Goal: Communication & Community: Ask a question

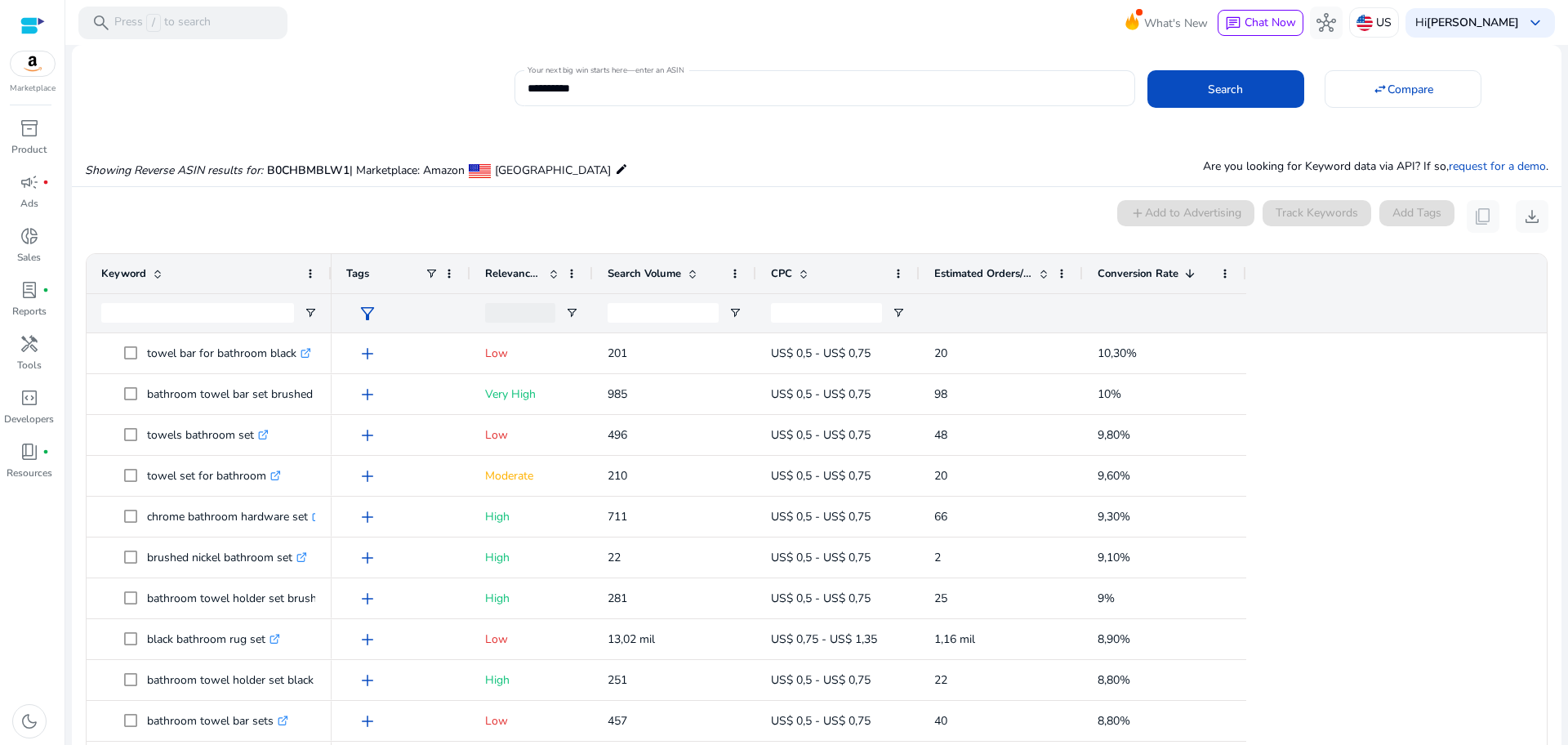
scroll to position [119, 0]
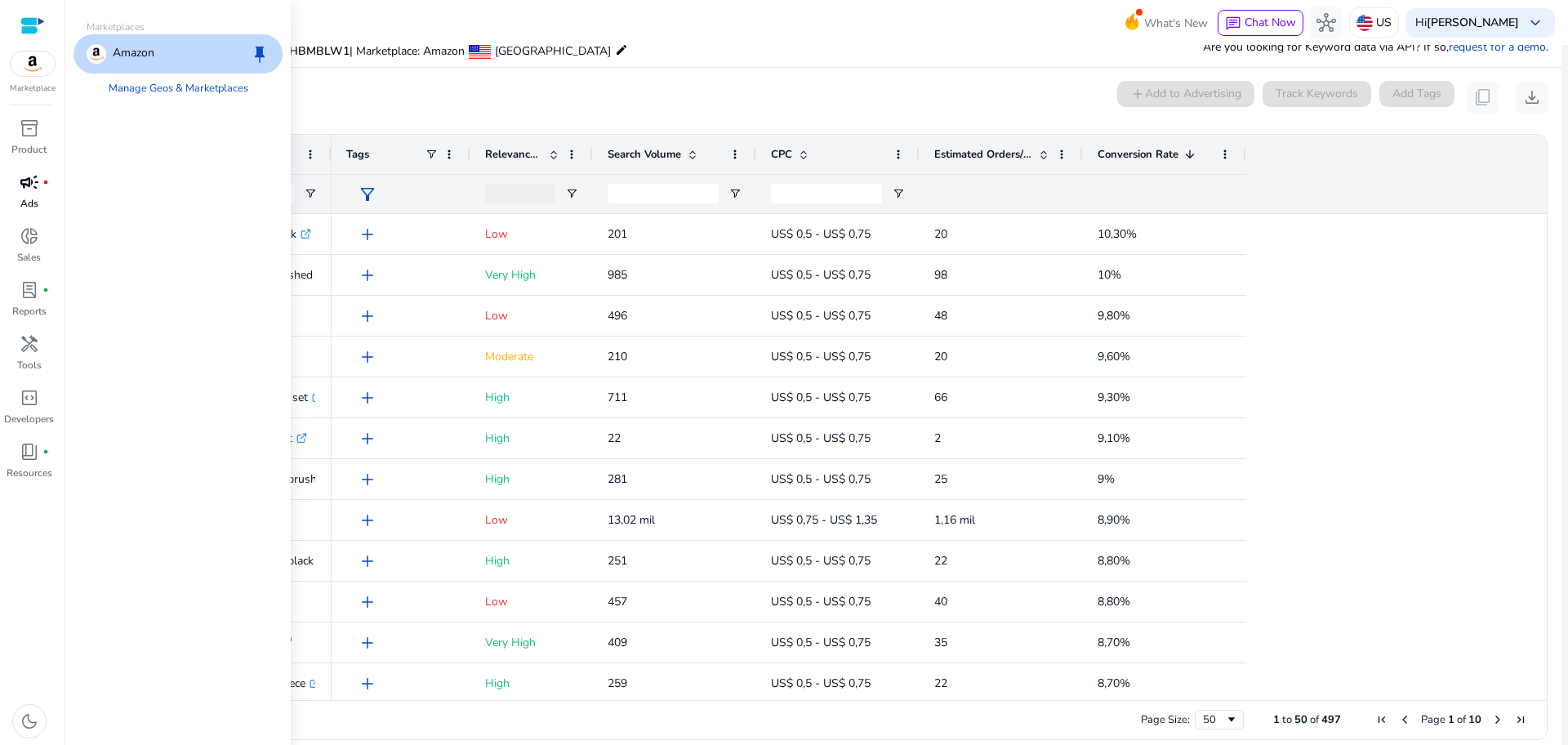
click at [37, 191] on span "campaign" at bounding box center [30, 182] width 20 height 20
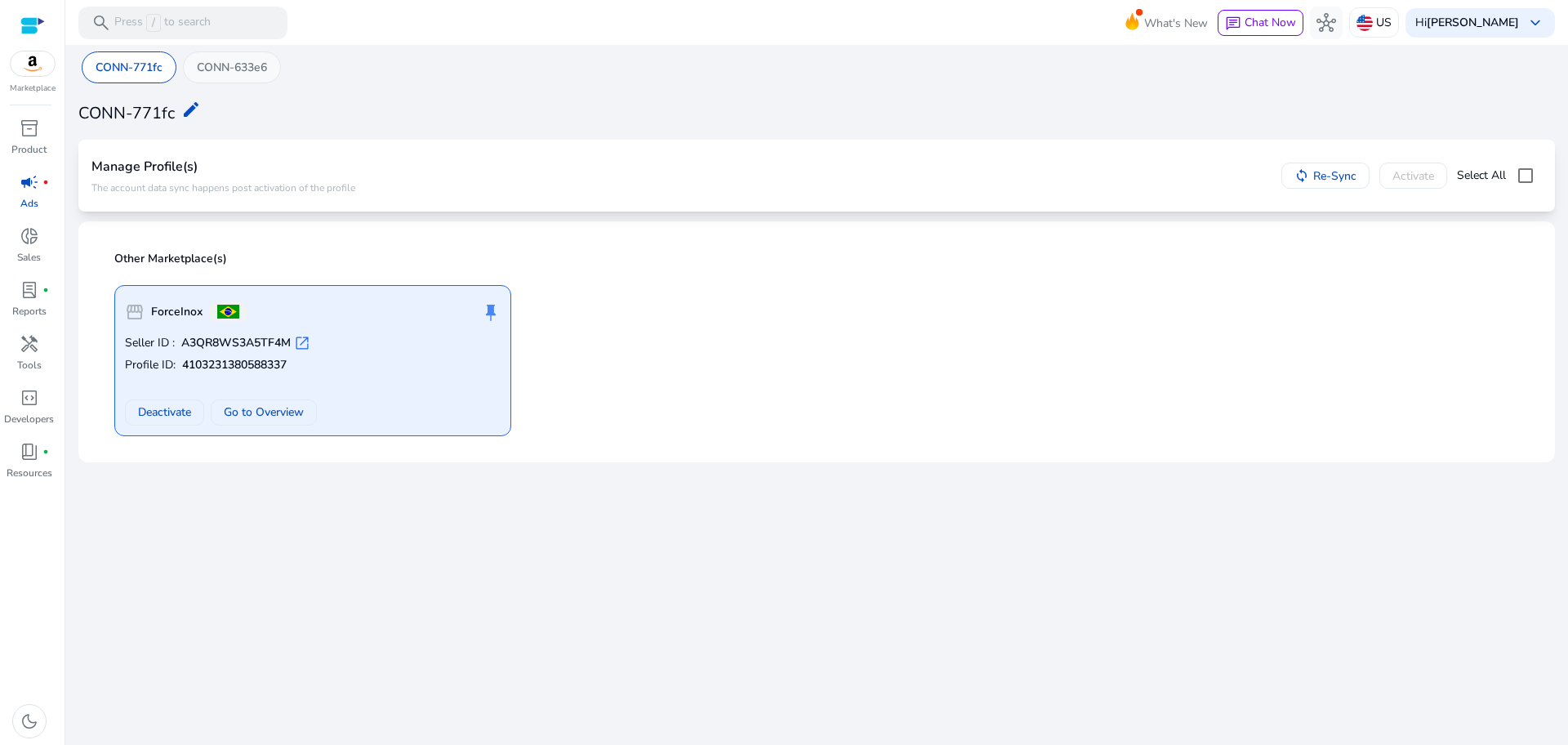
click at [233, 67] on p "CONN-633e6" at bounding box center [232, 66] width 70 height 17
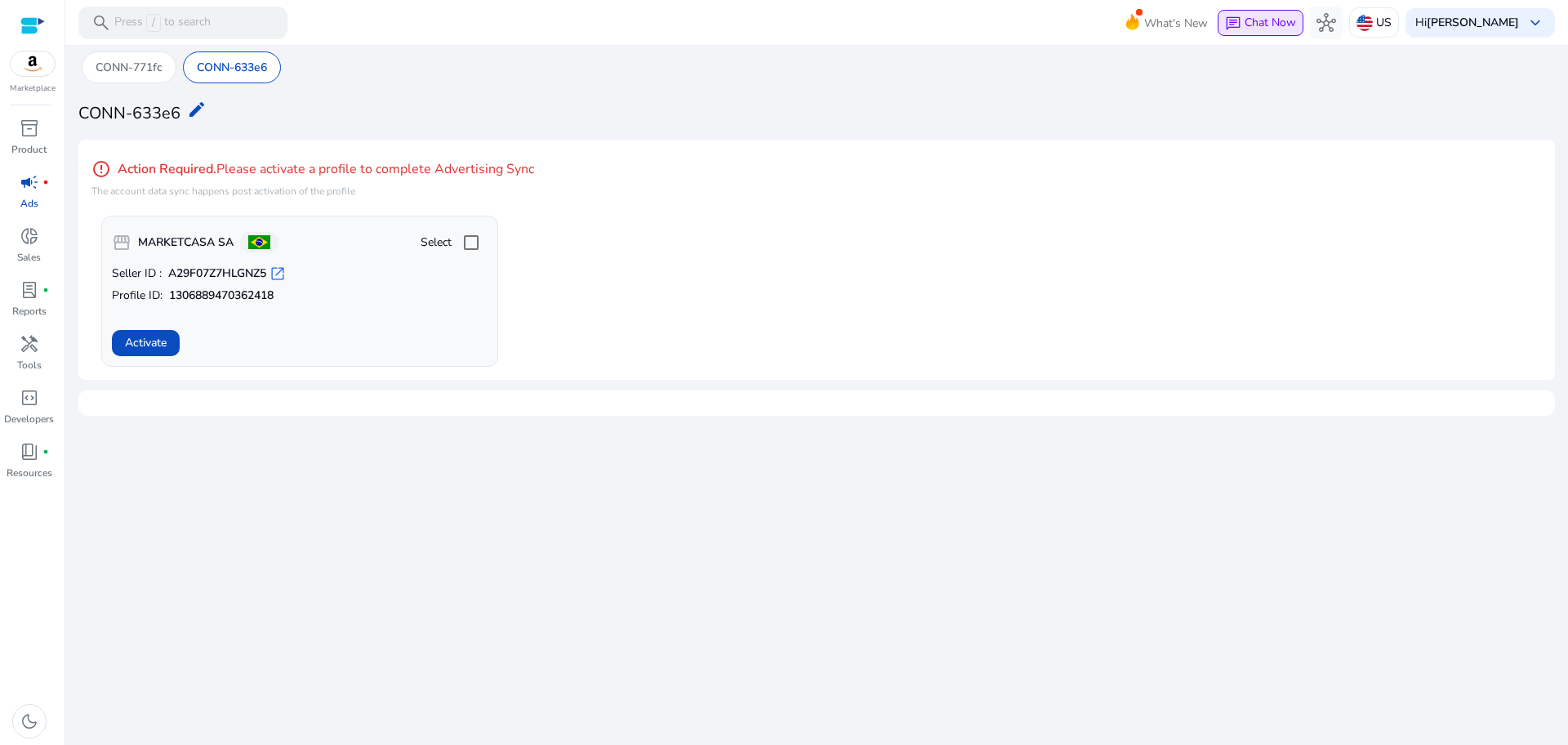
click at [1297, 31] on div "chat Chat Now" at bounding box center [1261, 23] width 71 height 18
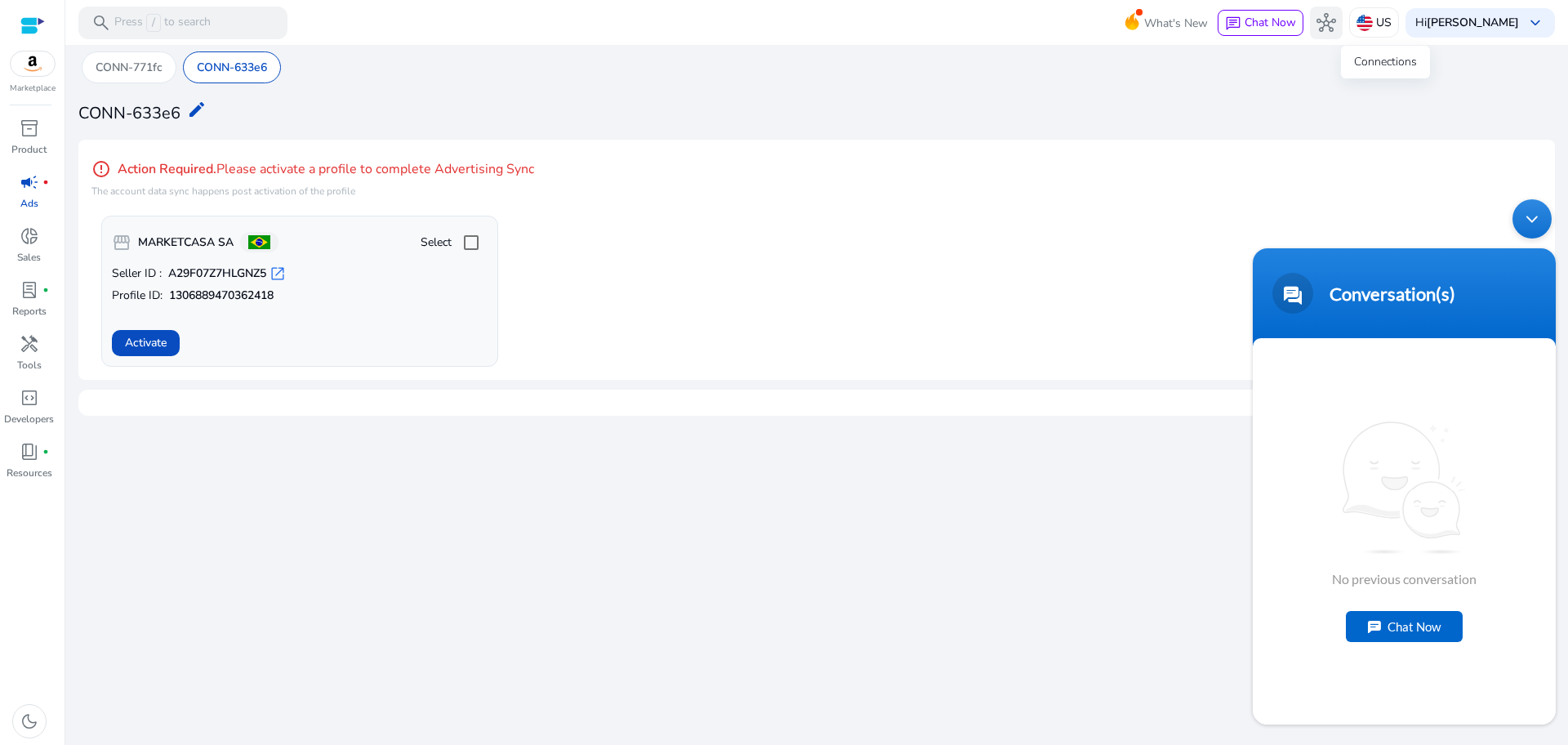
click at [1336, 25] on span "hub" at bounding box center [1326, 23] width 20 height 20
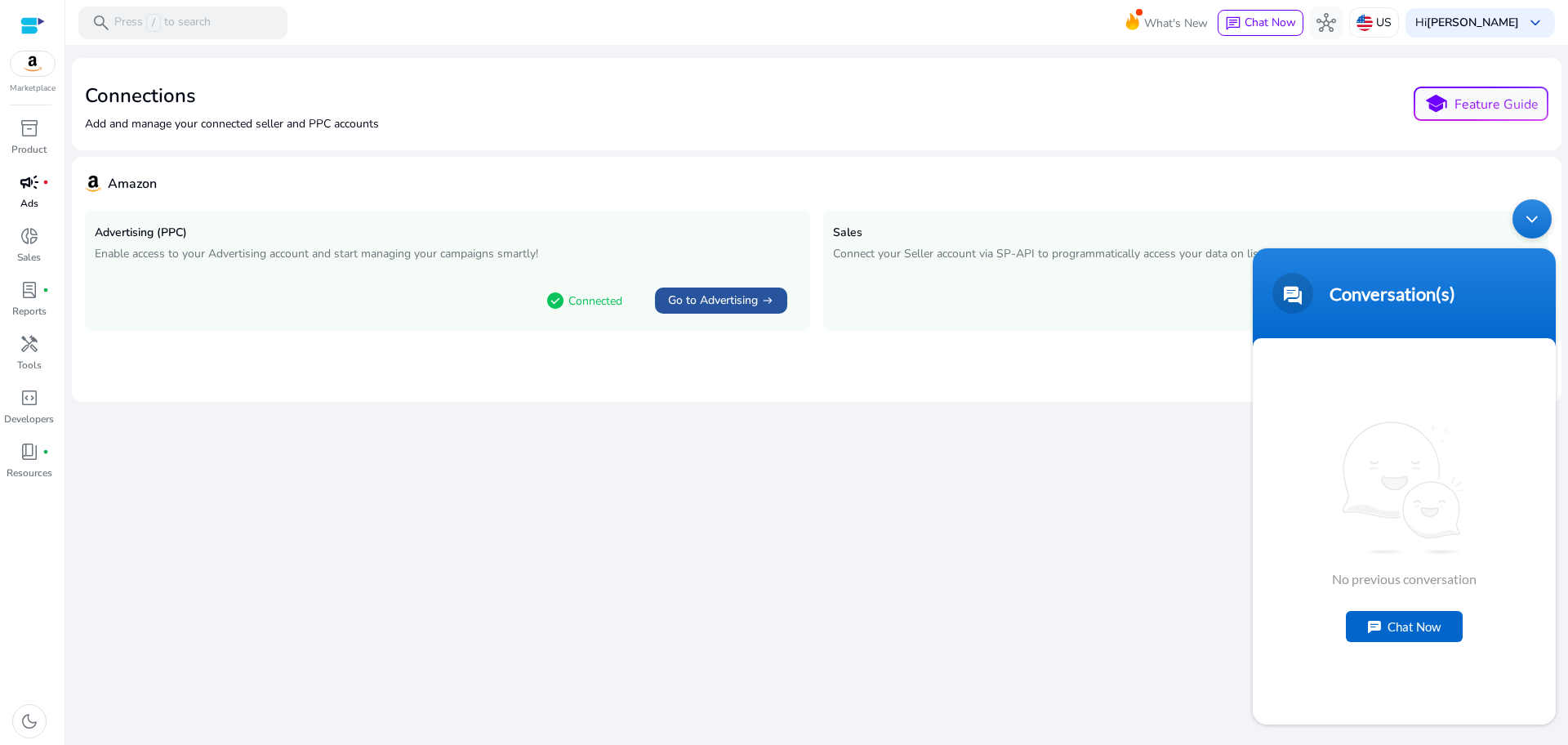
click at [690, 300] on span "Go to Advertising" at bounding box center [713, 300] width 90 height 16
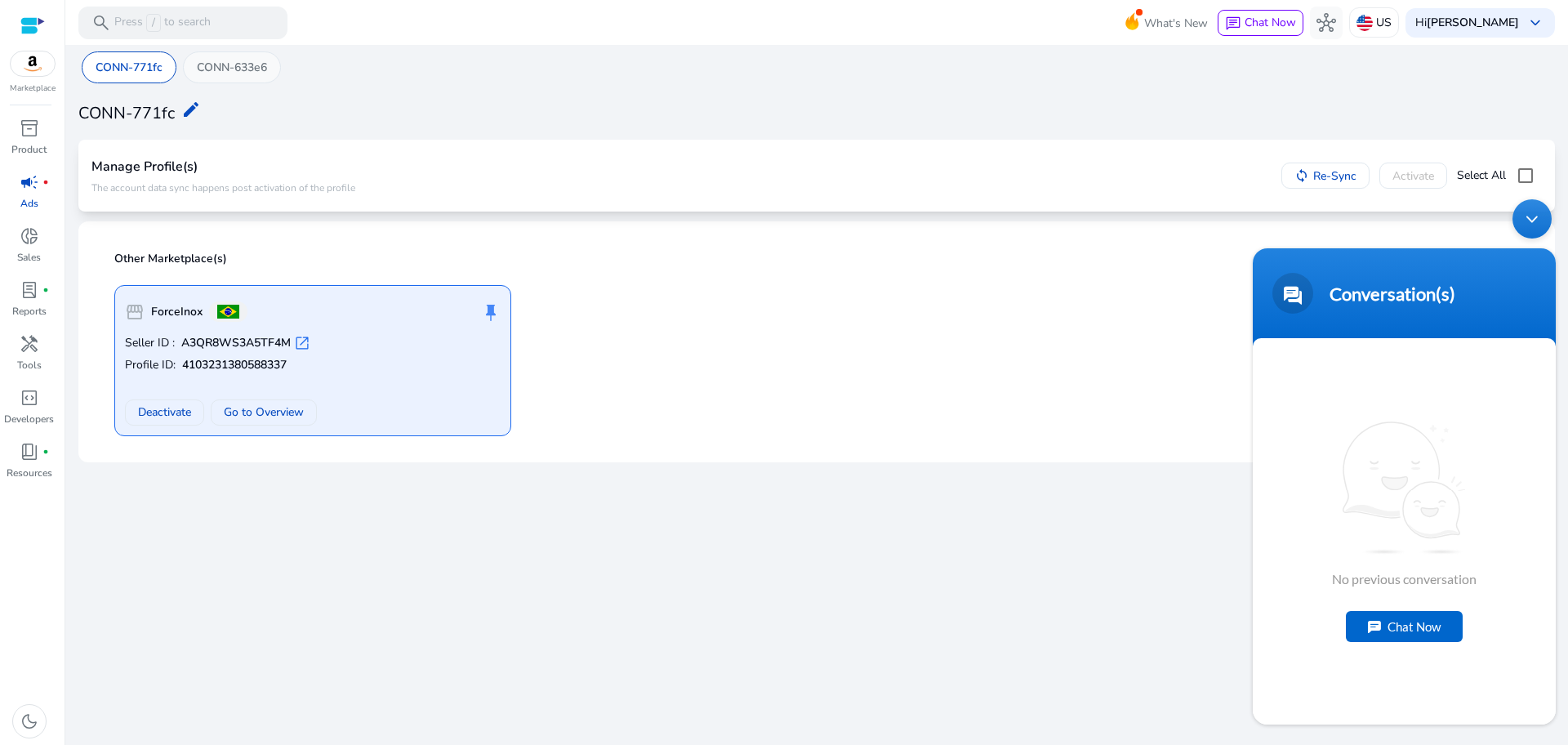
click at [226, 53] on div "CONN-633e6" at bounding box center [232, 67] width 98 height 32
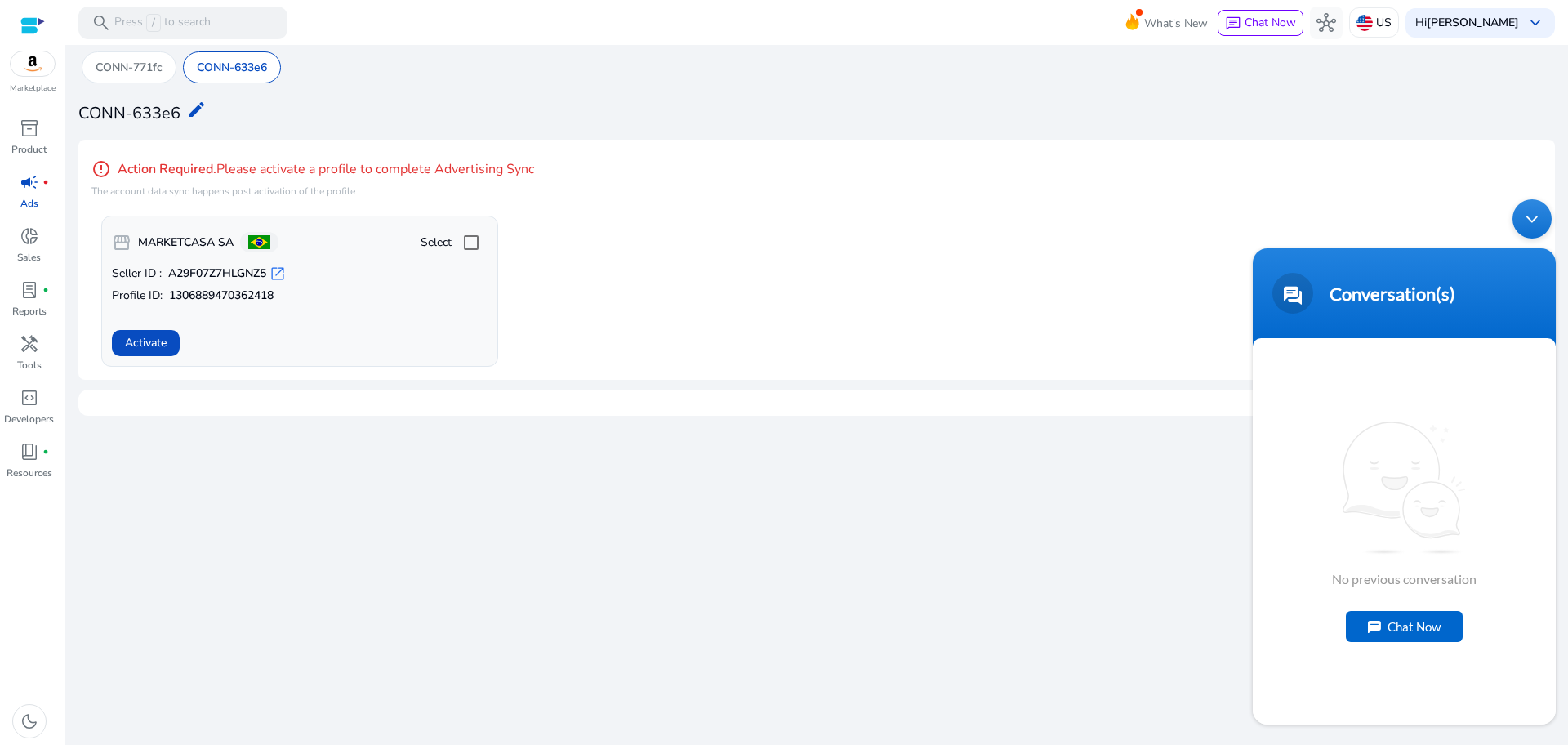
click at [1535, 232] on div "Minimize live chat window" at bounding box center [1532, 219] width 40 height 40
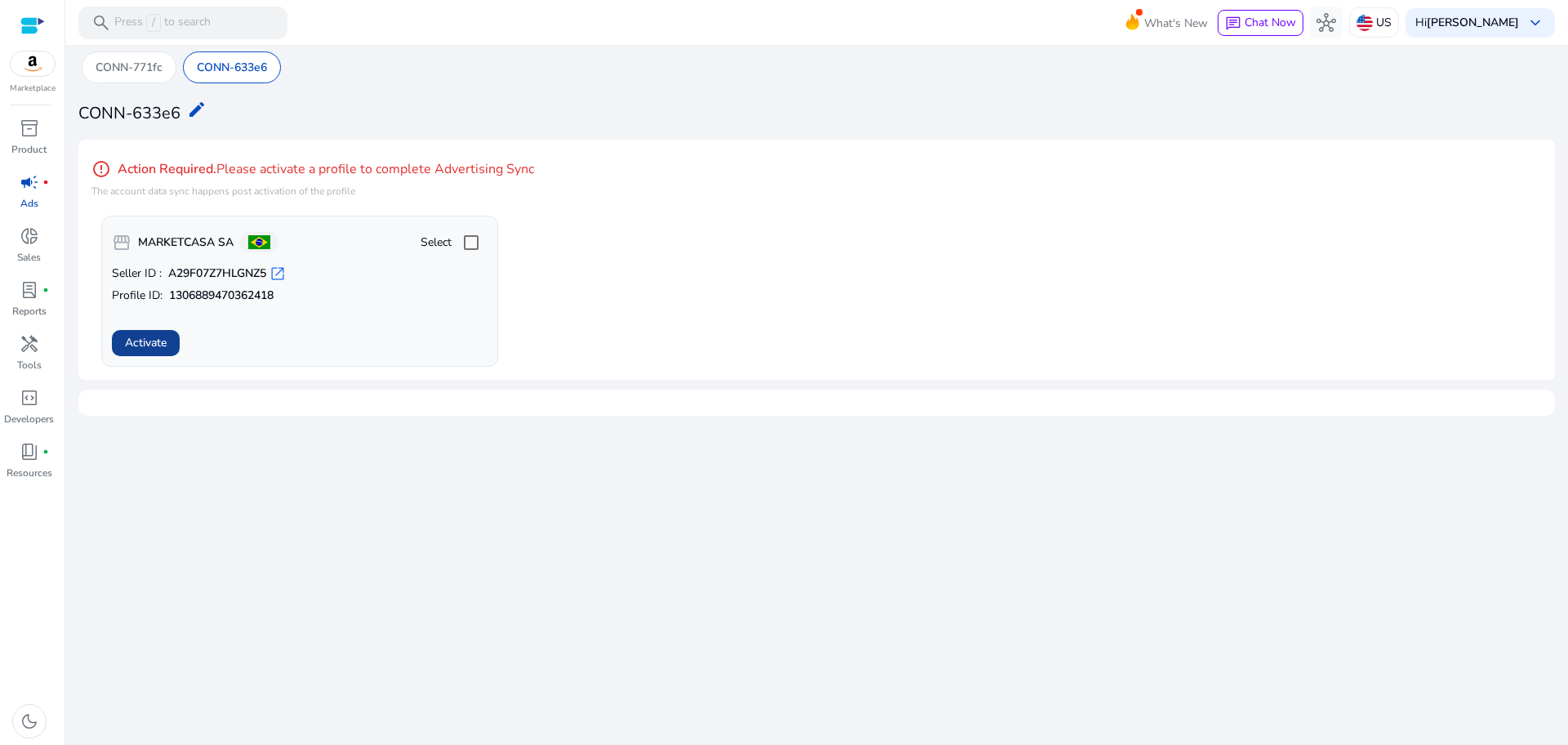
click at [159, 340] on span "Activate" at bounding box center [146, 342] width 42 height 17
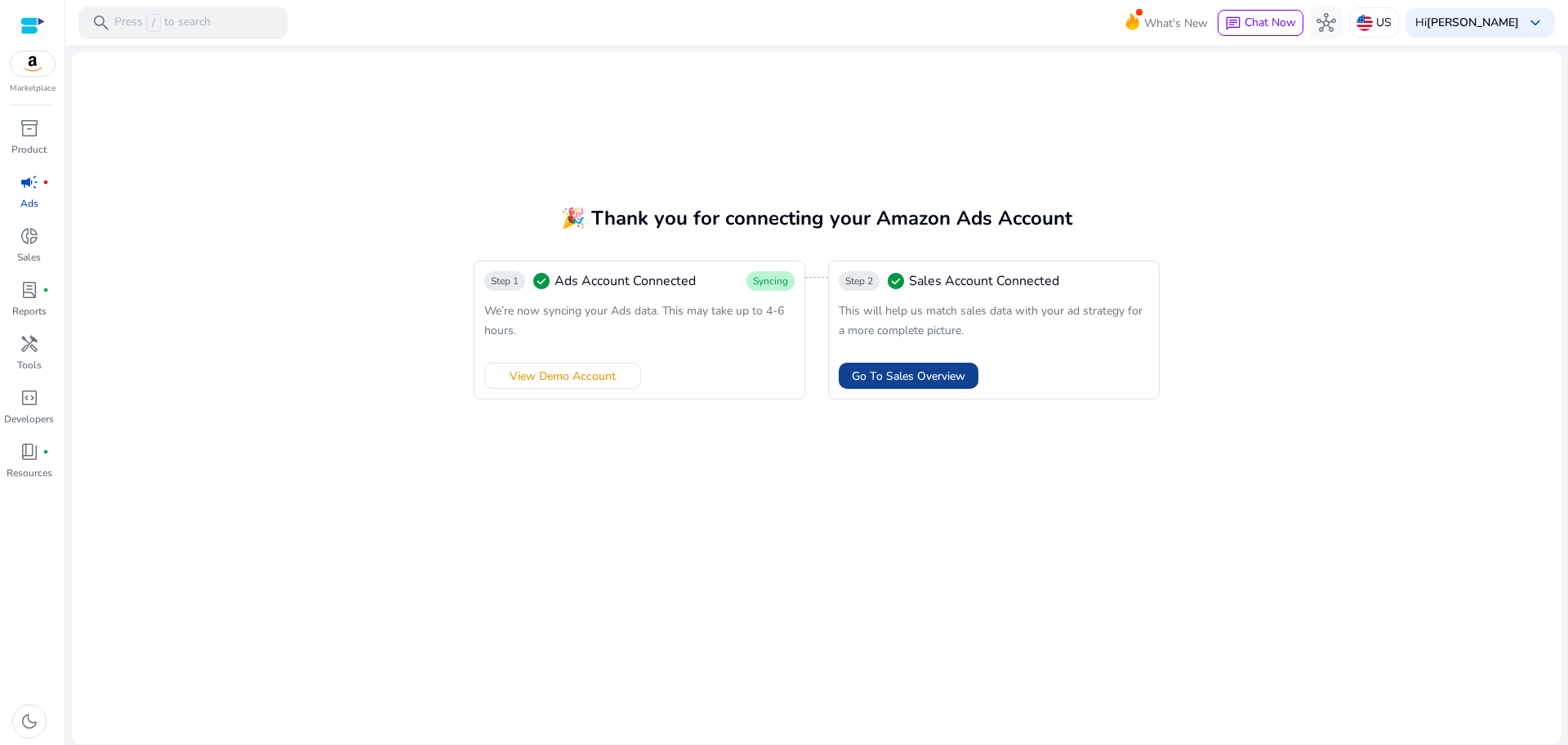
click at [908, 372] on span "Go To Sales Overview" at bounding box center [908, 375] width 114 height 17
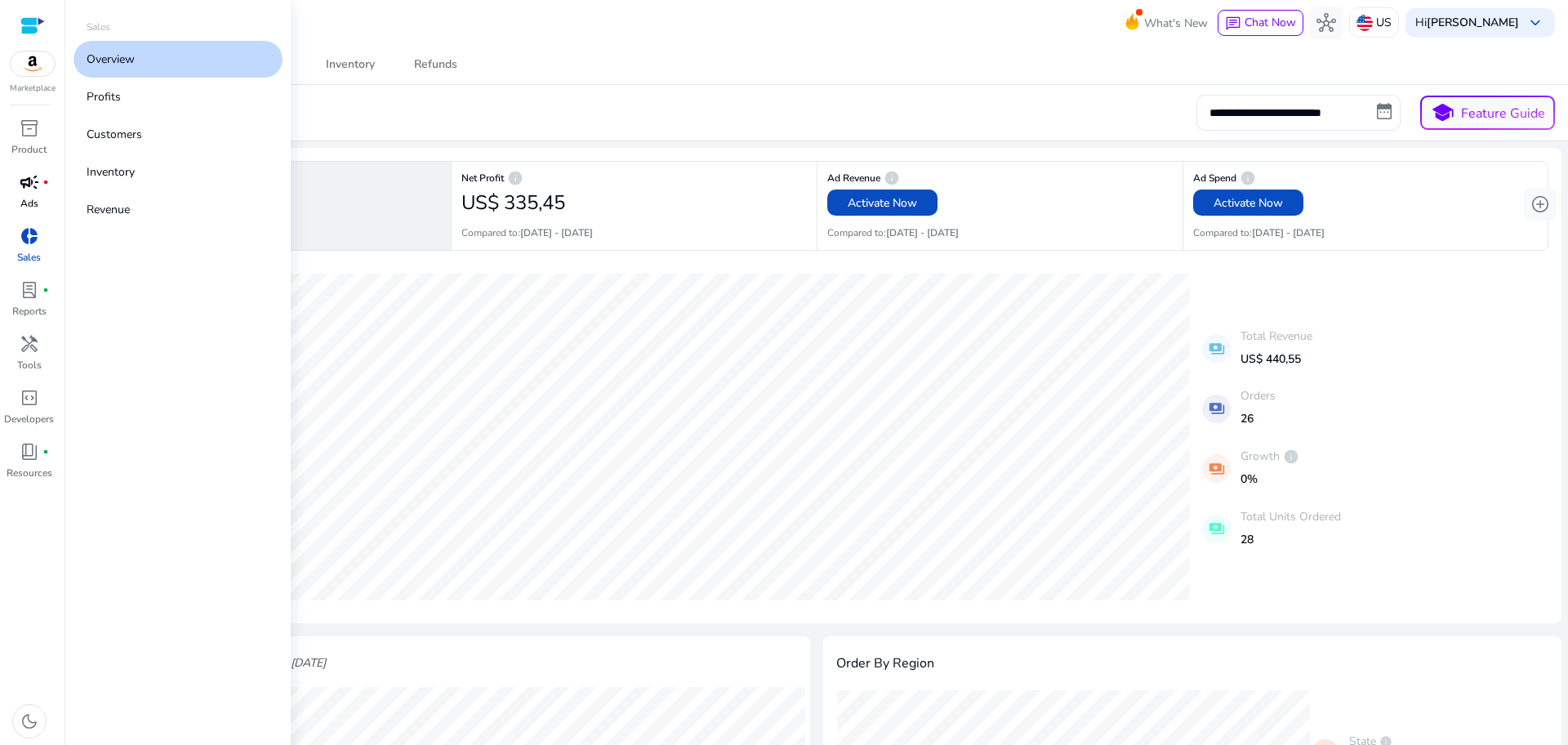
click at [26, 193] on div "campaign fiber_manual_record" at bounding box center [30, 182] width 46 height 26
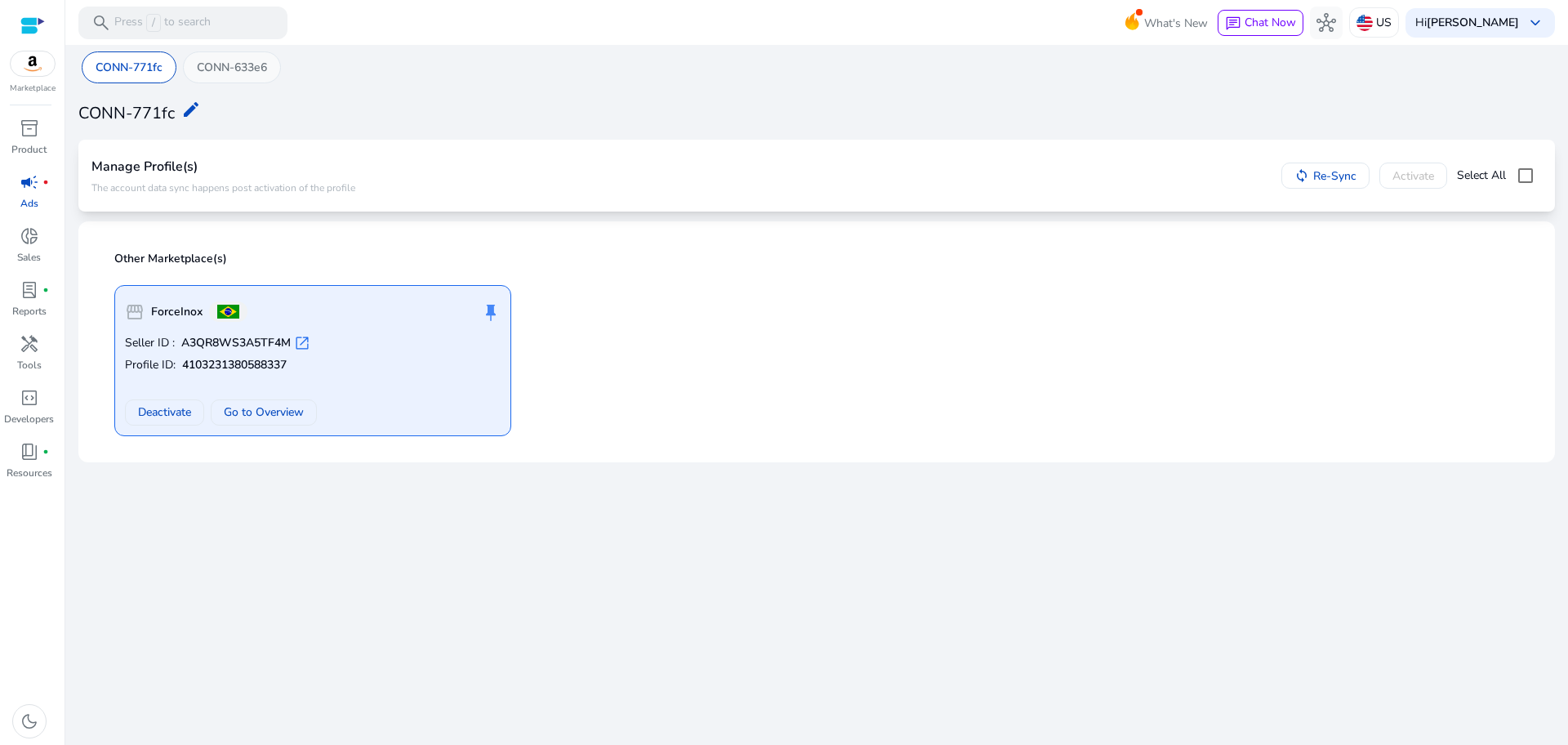
click at [229, 67] on p "CONN-633e6" at bounding box center [232, 66] width 70 height 17
click at [164, 407] on span "Deactivate" at bounding box center [164, 411] width 53 height 17
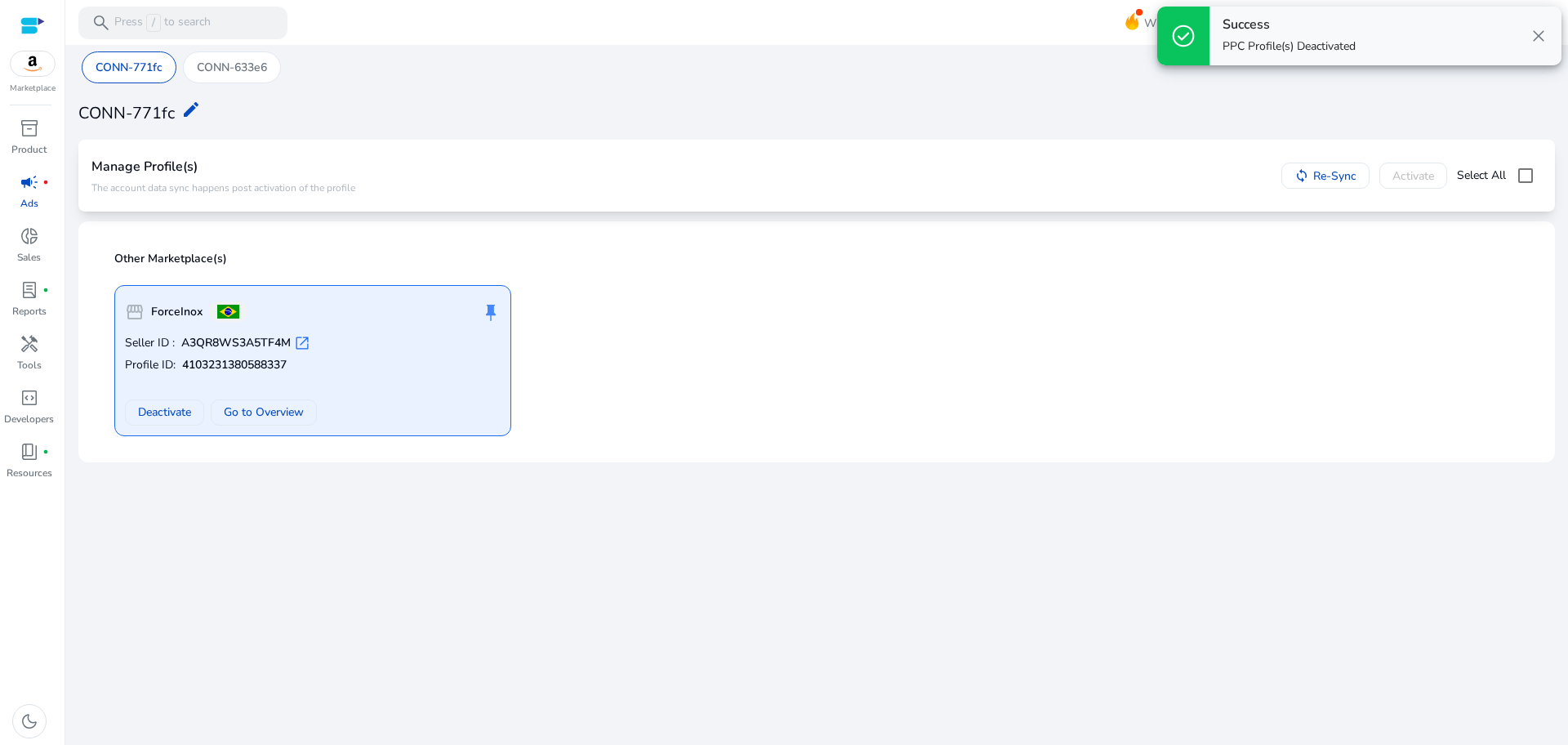
click at [1538, 35] on span "close" at bounding box center [1539, 36] width 20 height 20
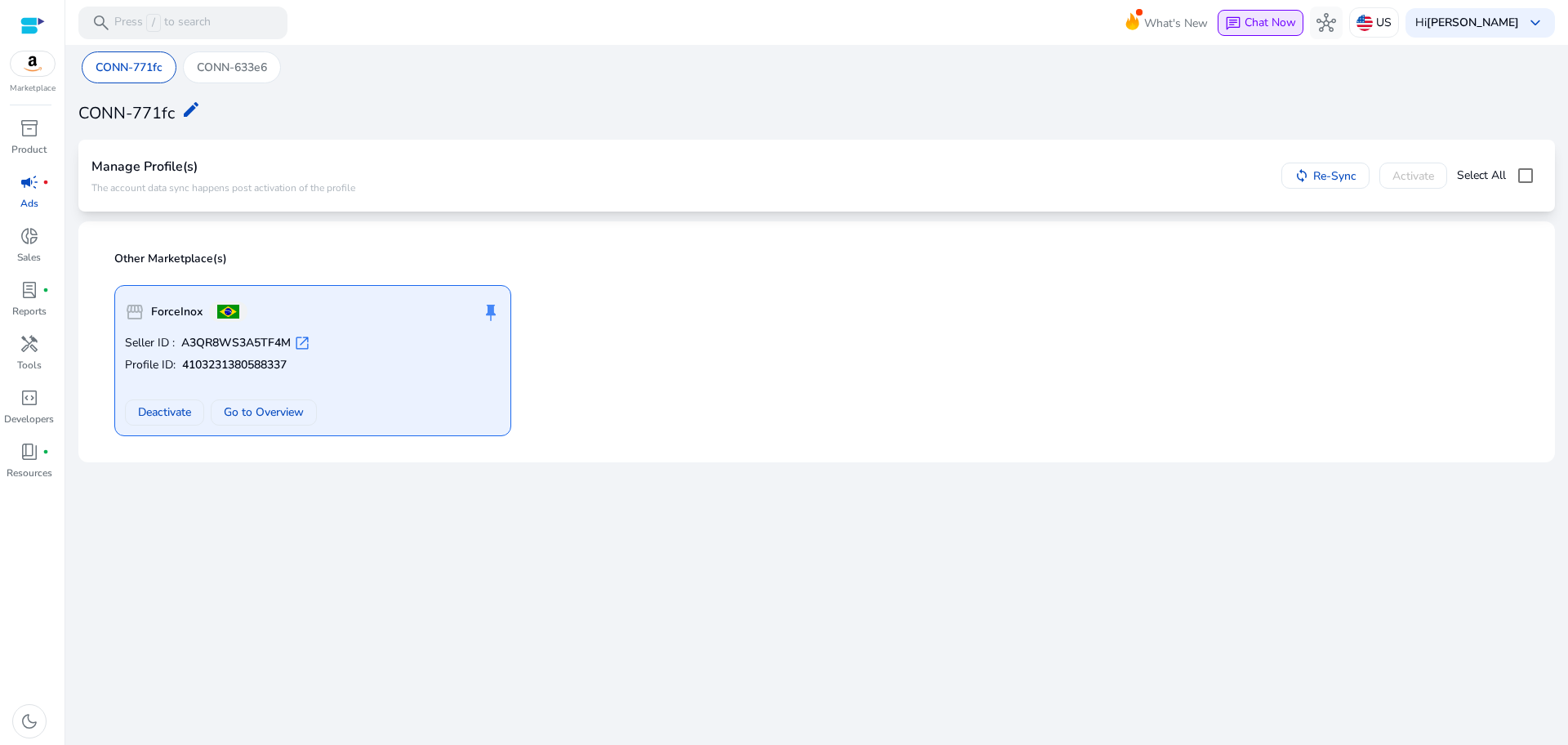
click at [1297, 27] on span "Chat Now" at bounding box center [1271, 23] width 52 height 16
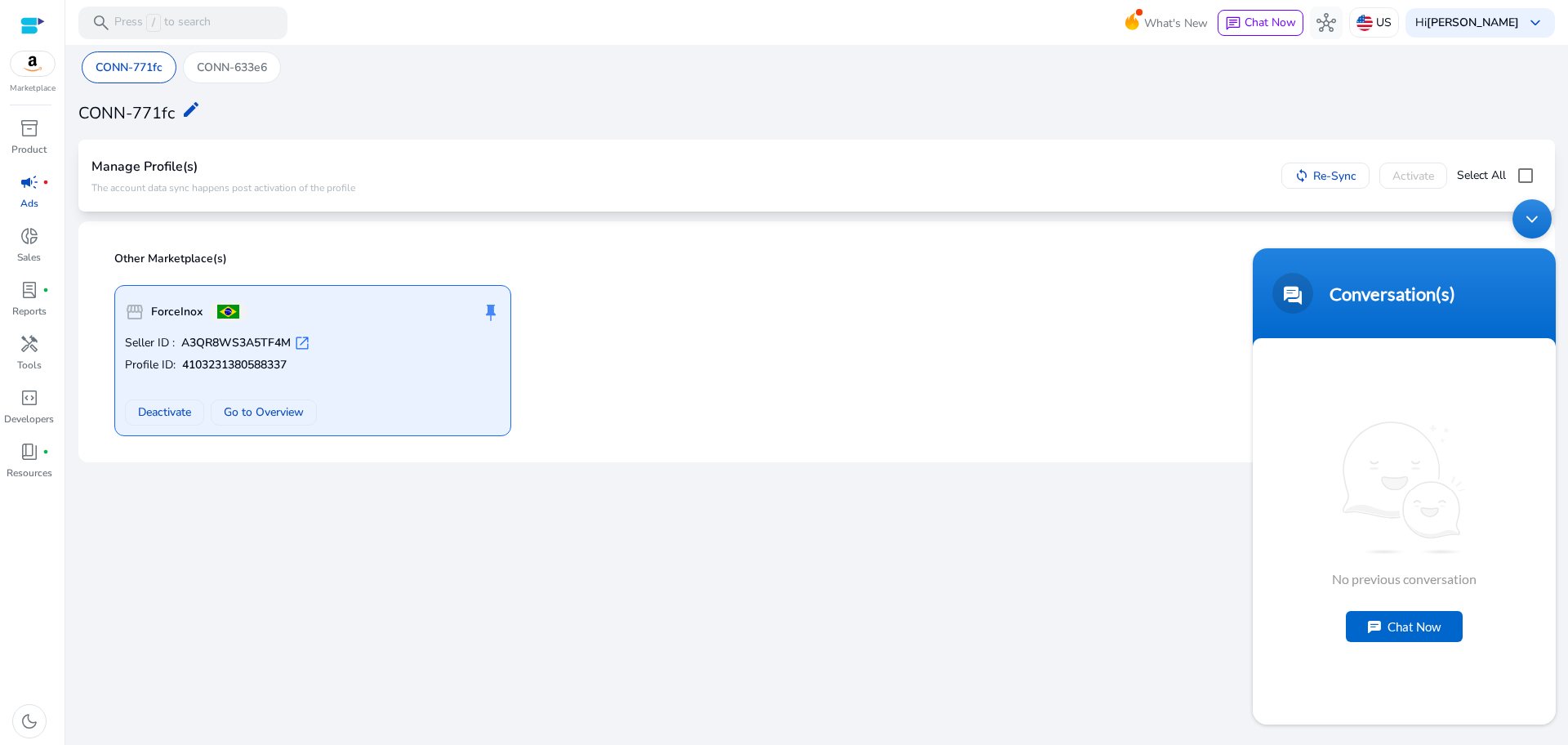
click at [1383, 638] on div "Chat Now" at bounding box center [1405, 626] width 117 height 31
type textarea "*****"
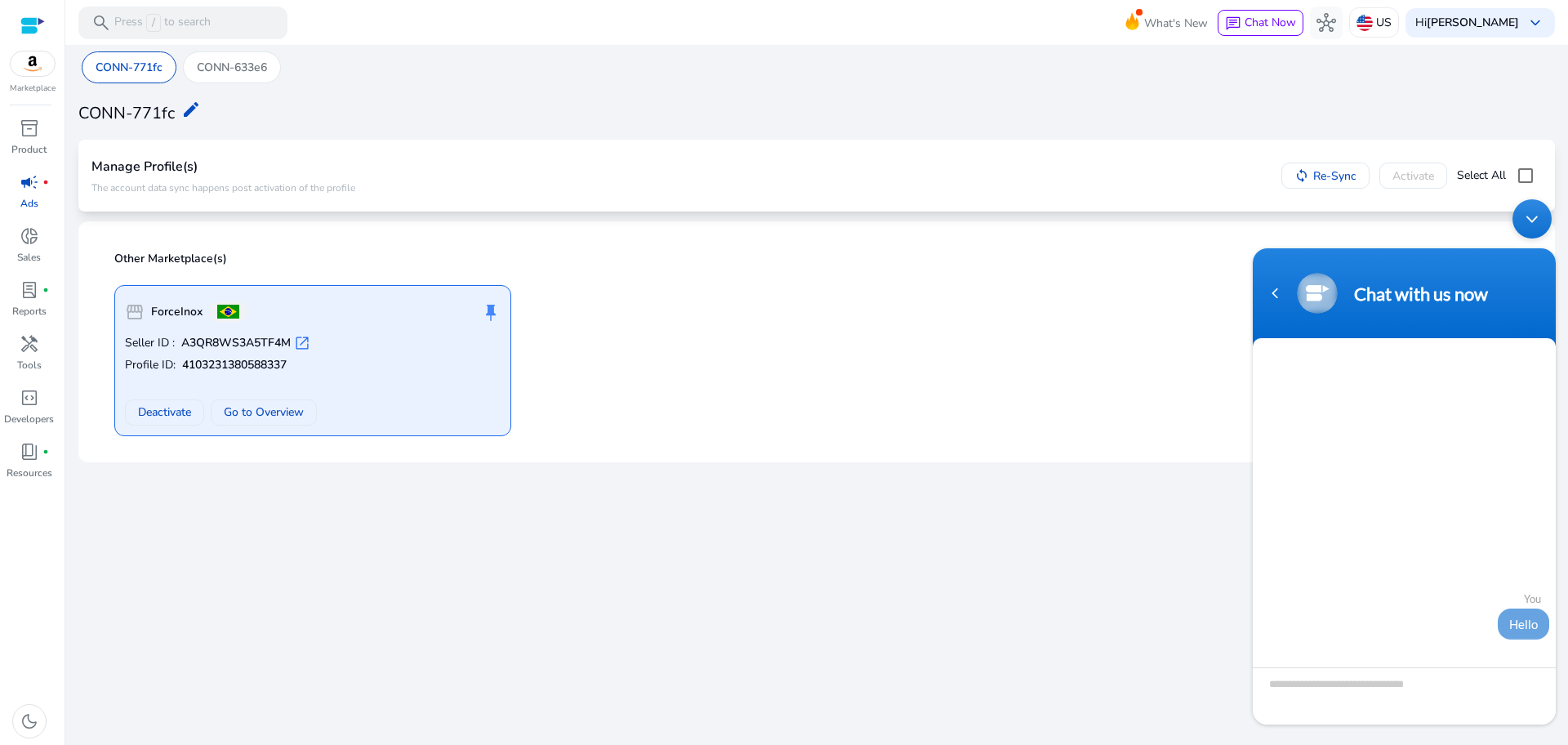
scroll to position [74, 0]
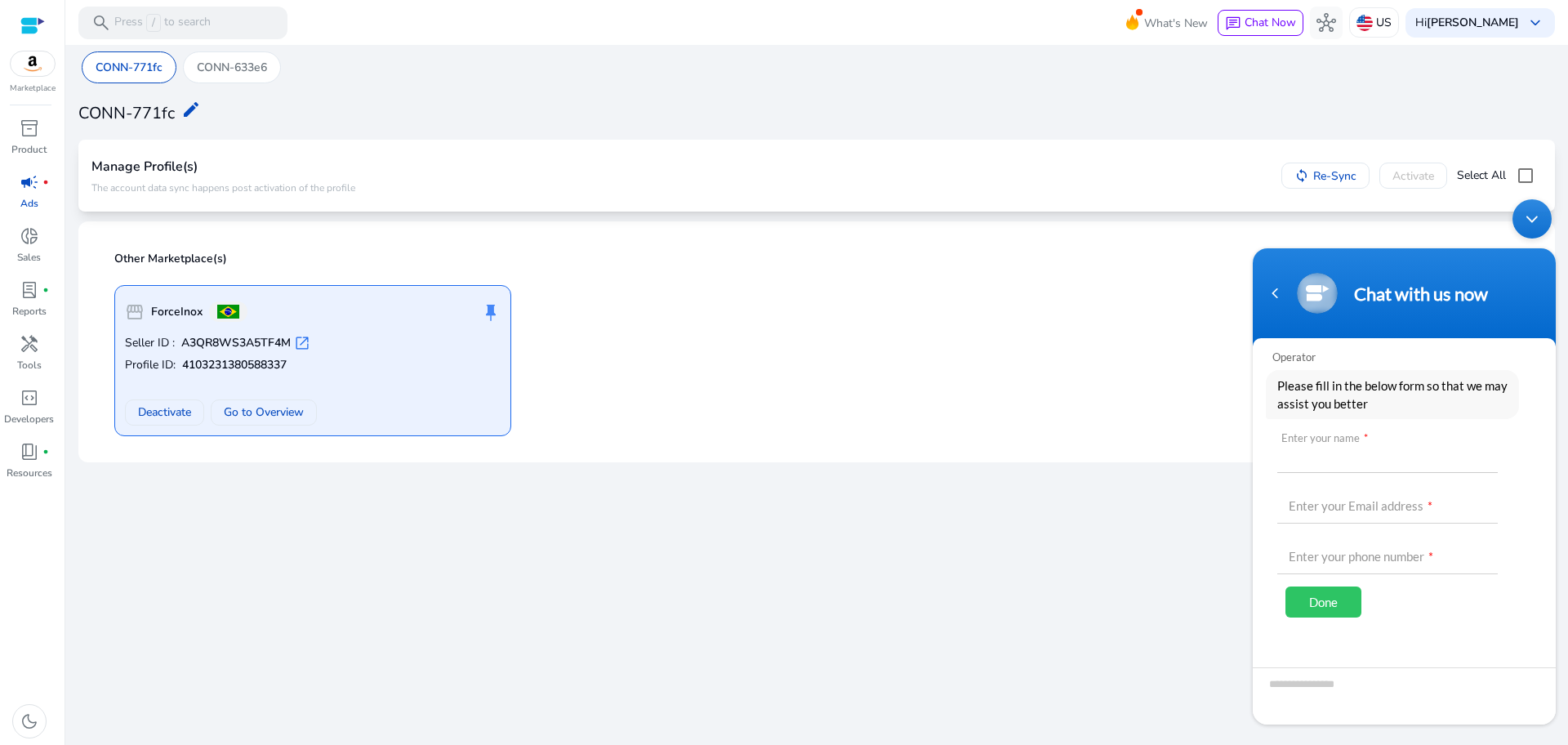
click at [1377, 462] on input "text" at bounding box center [1388, 454] width 221 height 40
type input "******"
type input "**********"
click at [1373, 562] on input "text" at bounding box center [1388, 555] width 221 height 40
type input "*"
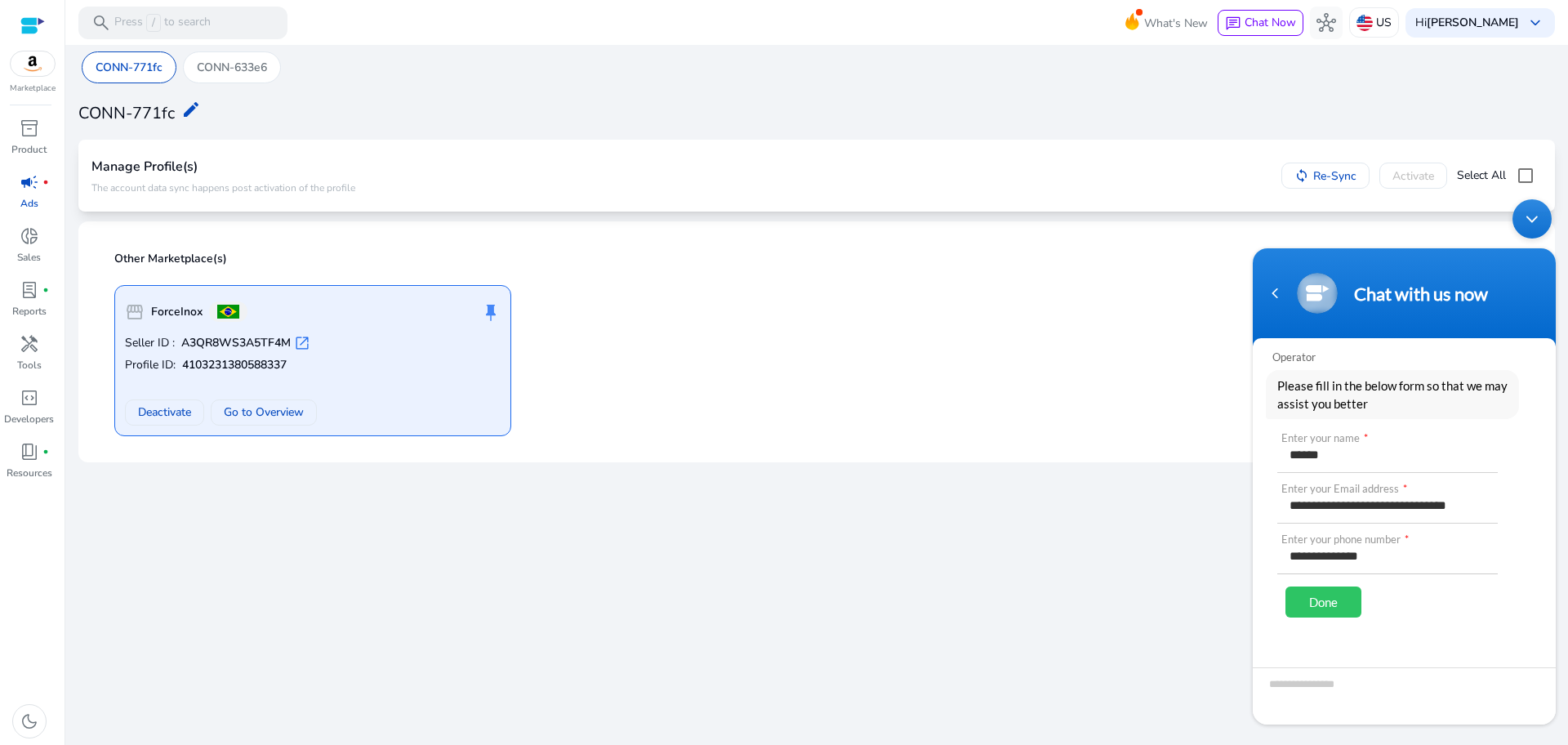
type input "**********"
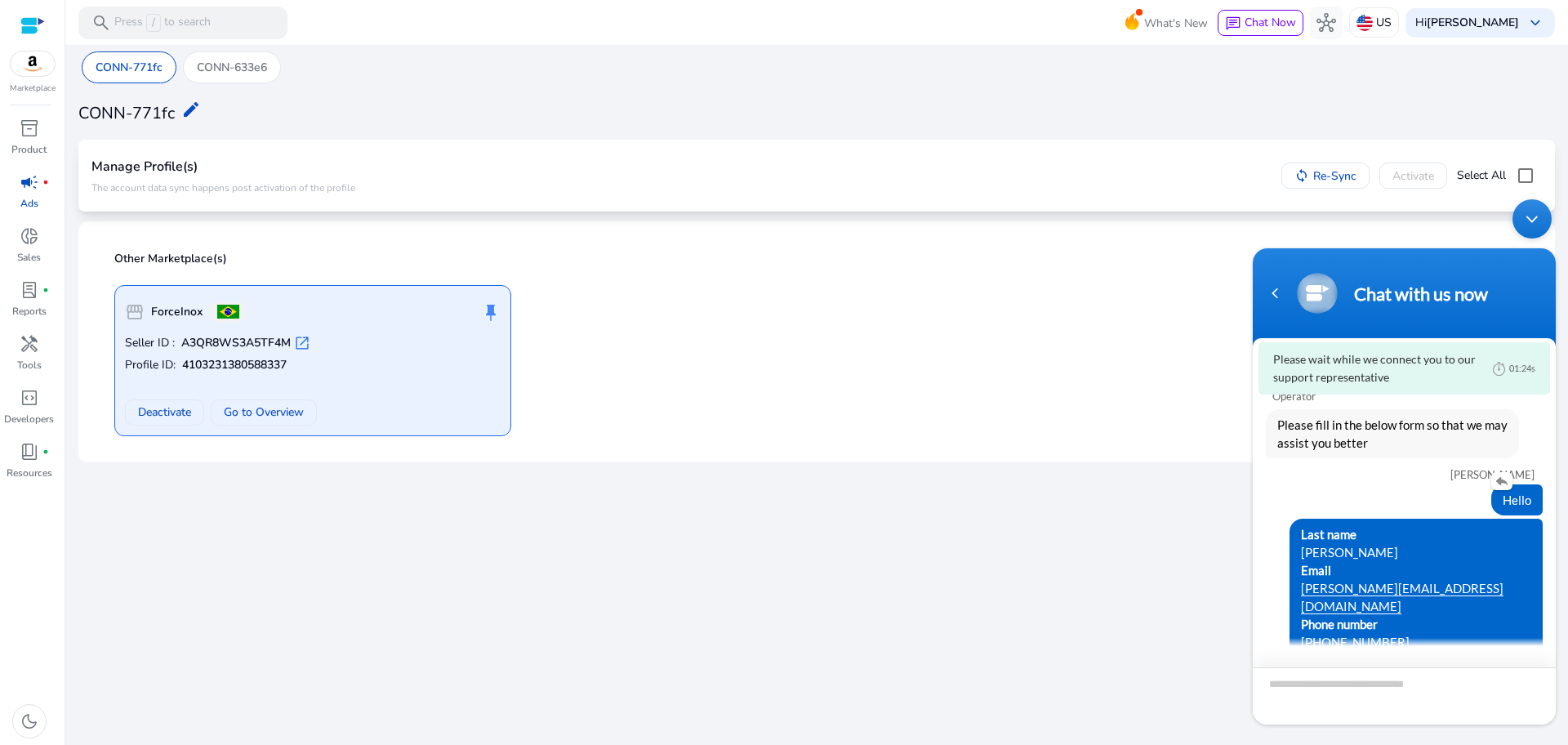
scroll to position [0, 0]
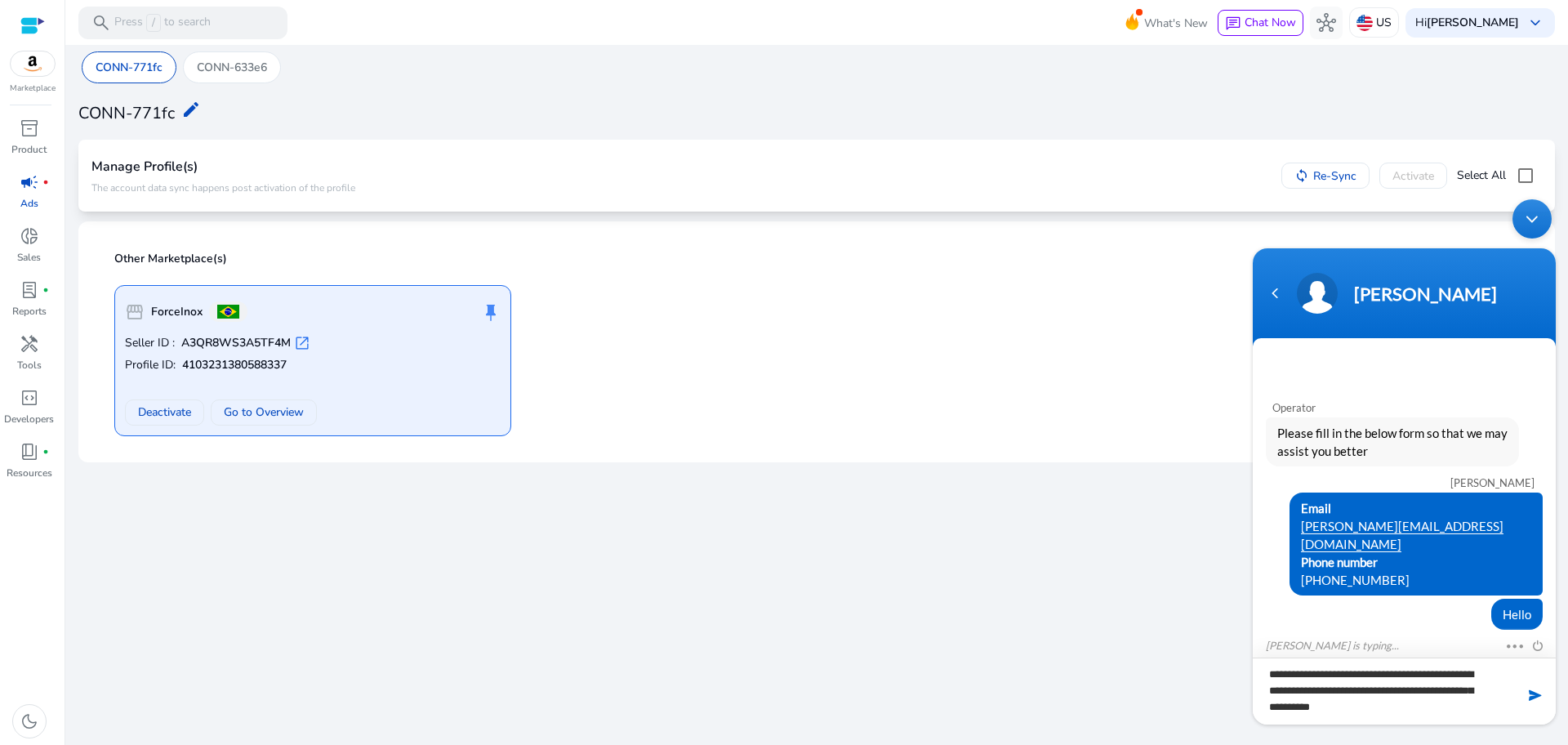
type textarea "**********"
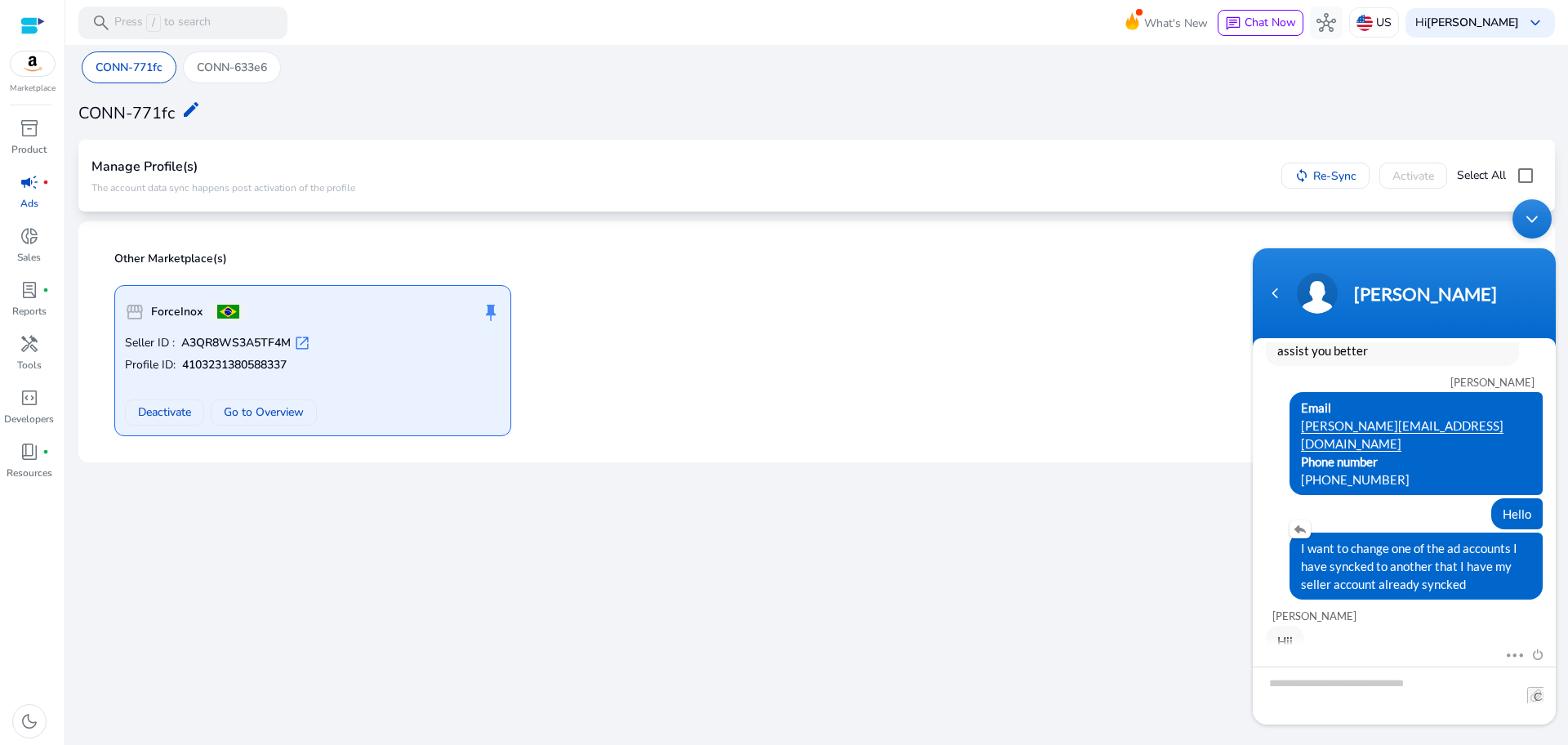
scroll to position [35, 0]
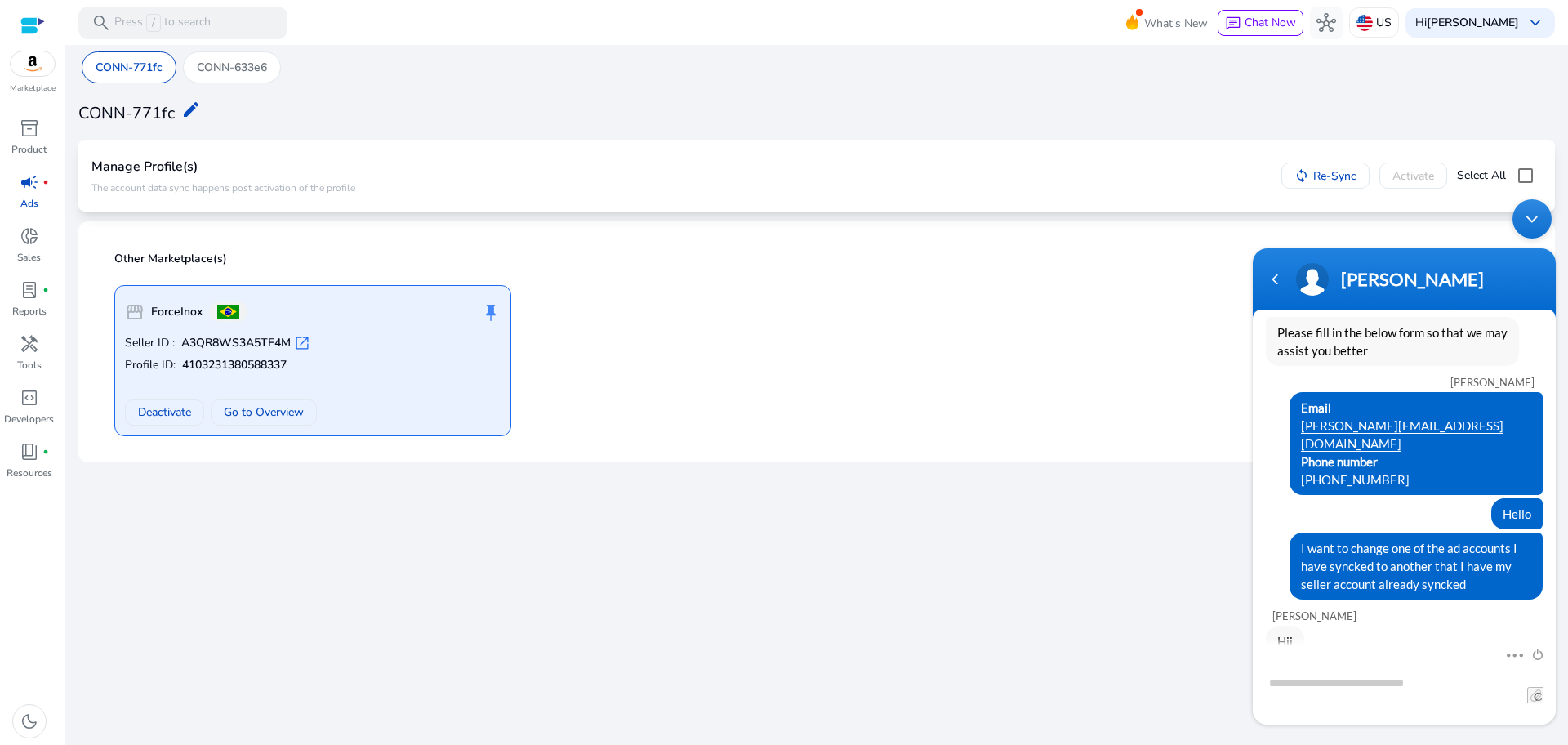
drag, startPoint x: 1472, startPoint y: 566, endPoint x: 1265, endPoint y: 518, distance: 212.5
click at [1265, 533] on div "I want to change one of the ad accounts I have syncked to another that I have m…" at bounding box center [1405, 567] width 303 height 67
copy span "I want to change one of the ad accounts I have syncked to another that I have m…"
click at [1298, 706] on textarea "Type your message and hit 'Enter'" at bounding box center [1405, 695] width 303 height 58
type textarea "**"
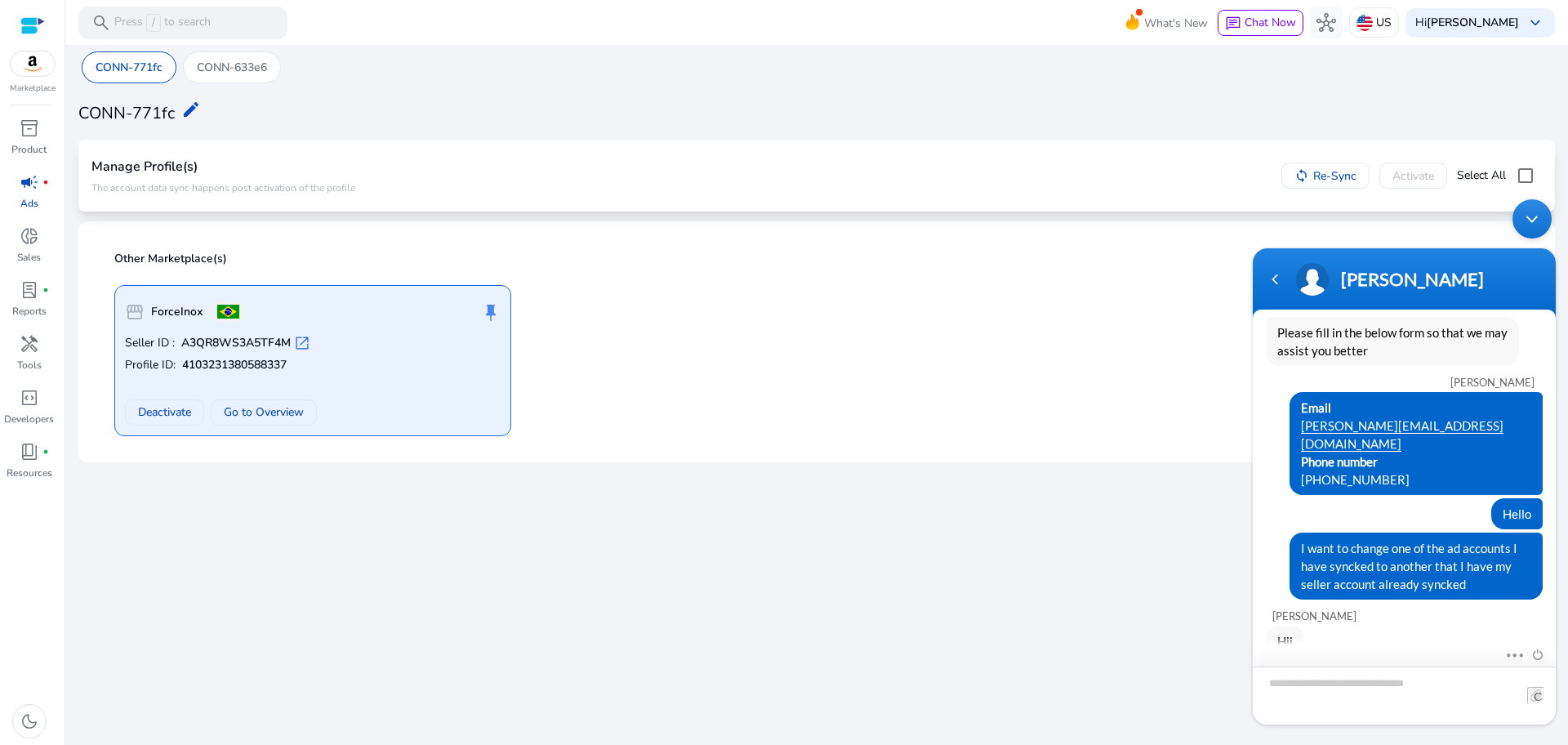
scroll to position [92, 0]
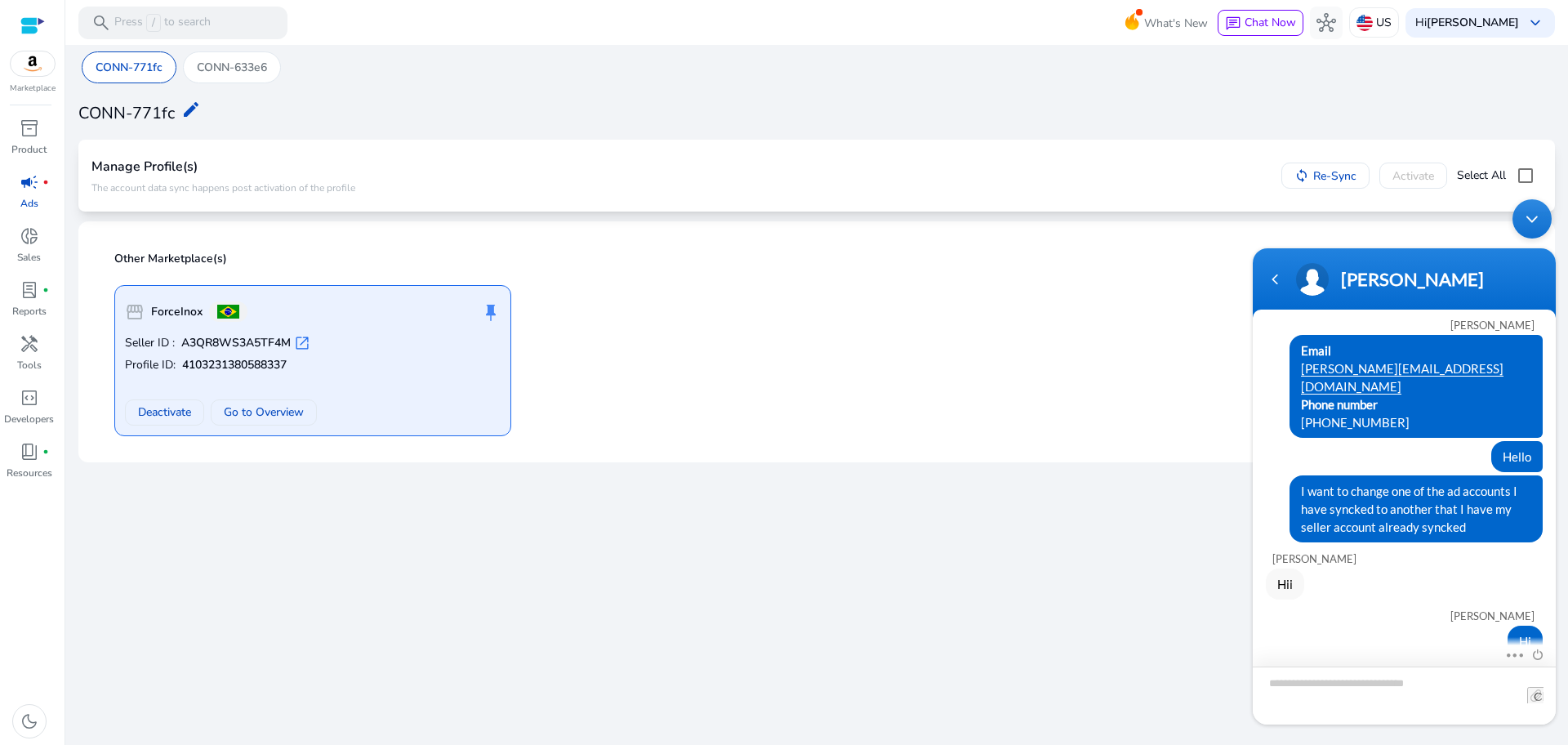
type textarea "**********"
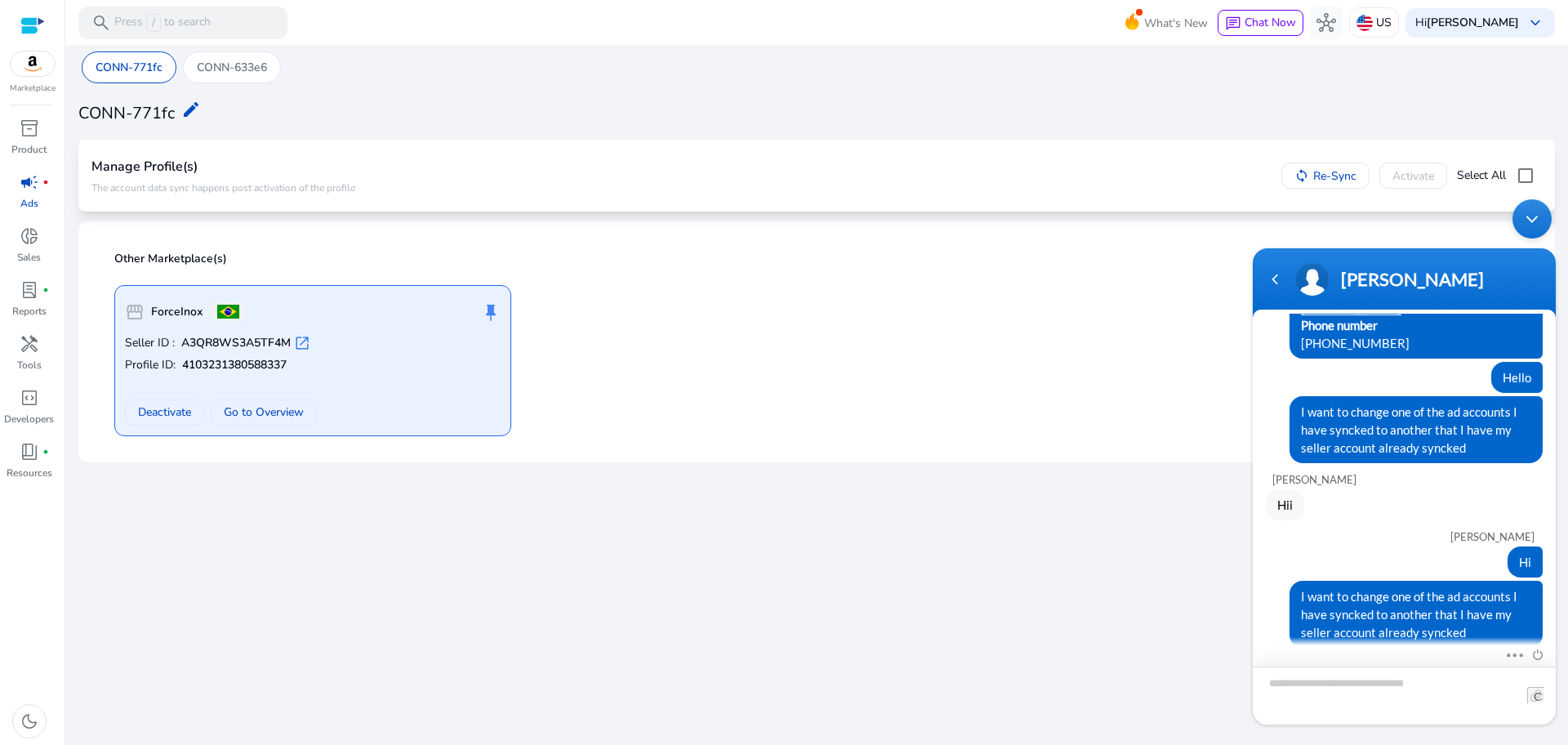
scroll to position [162, 0]
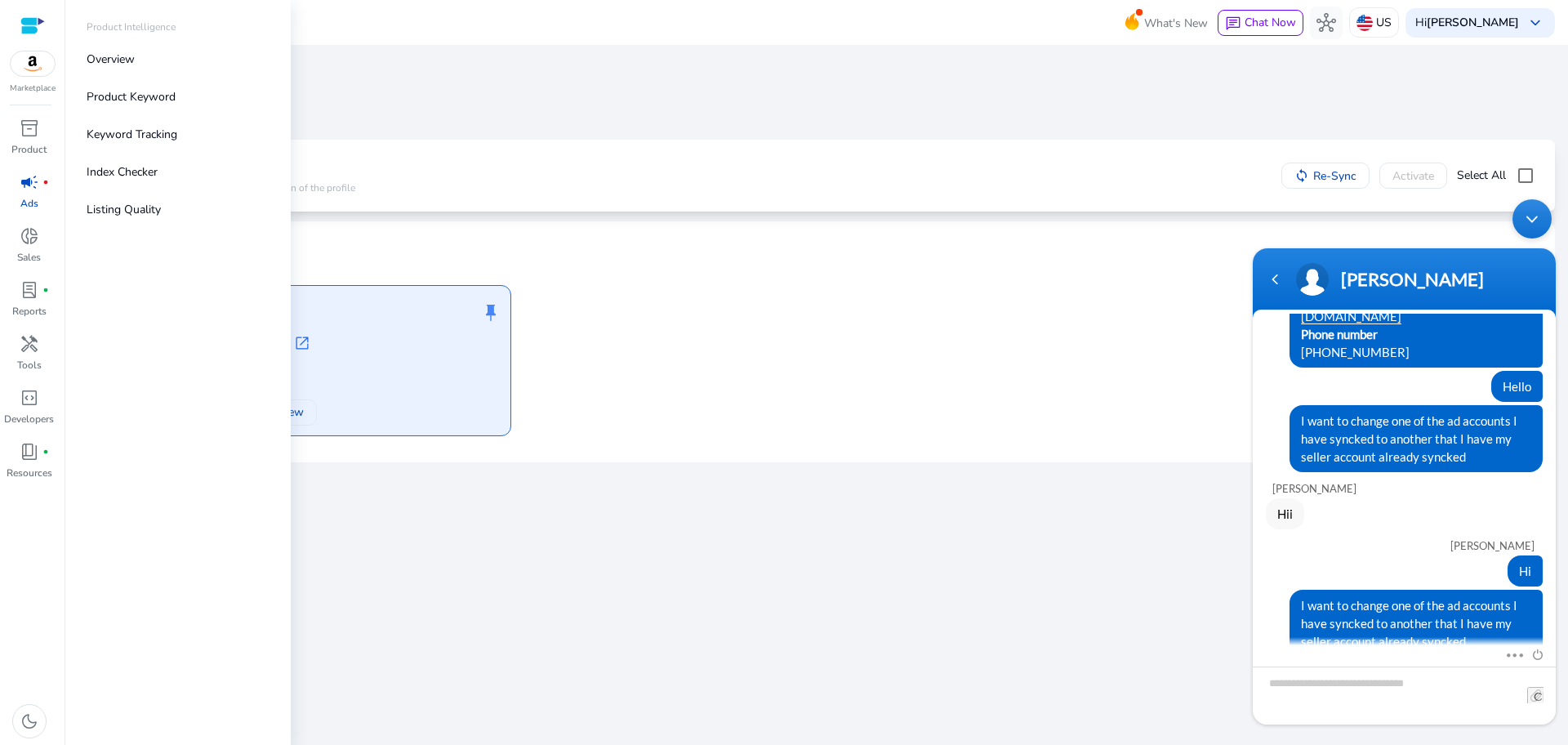
click at [40, 83] on p "Marketplace" at bounding box center [33, 88] width 46 height 12
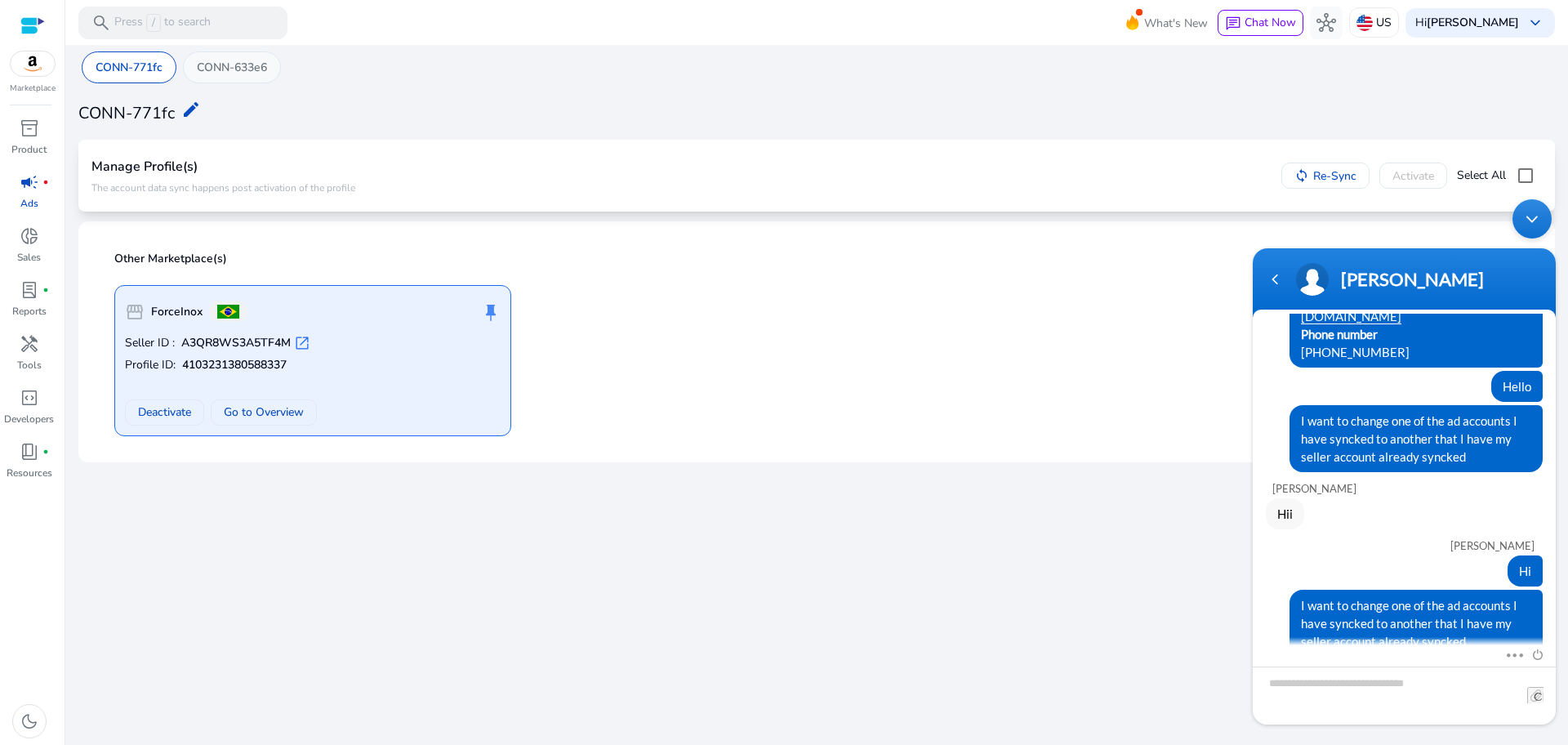
click at [223, 75] on p "CONN-633e6" at bounding box center [232, 66] width 70 height 17
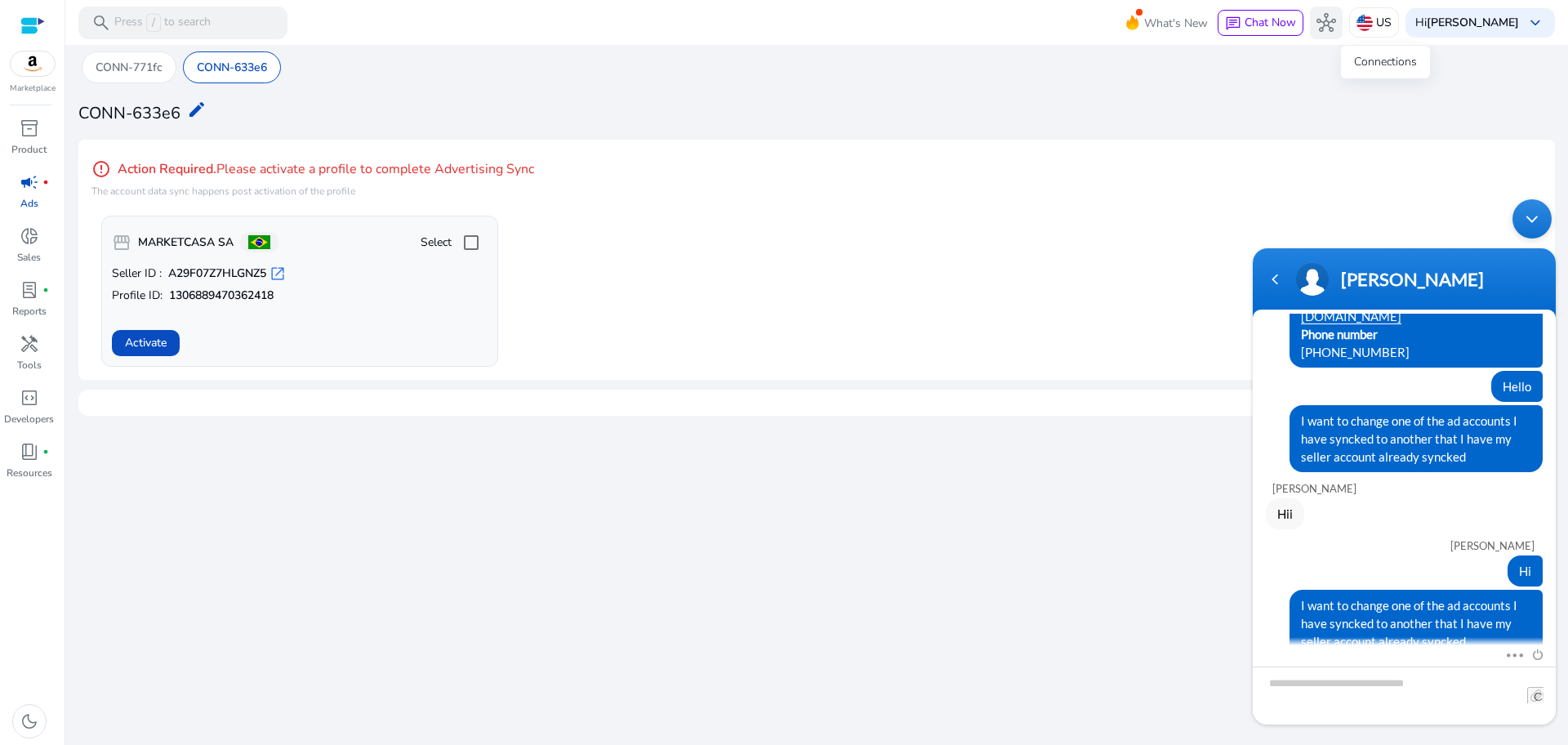
click at [1336, 21] on span "hub" at bounding box center [1326, 23] width 20 height 20
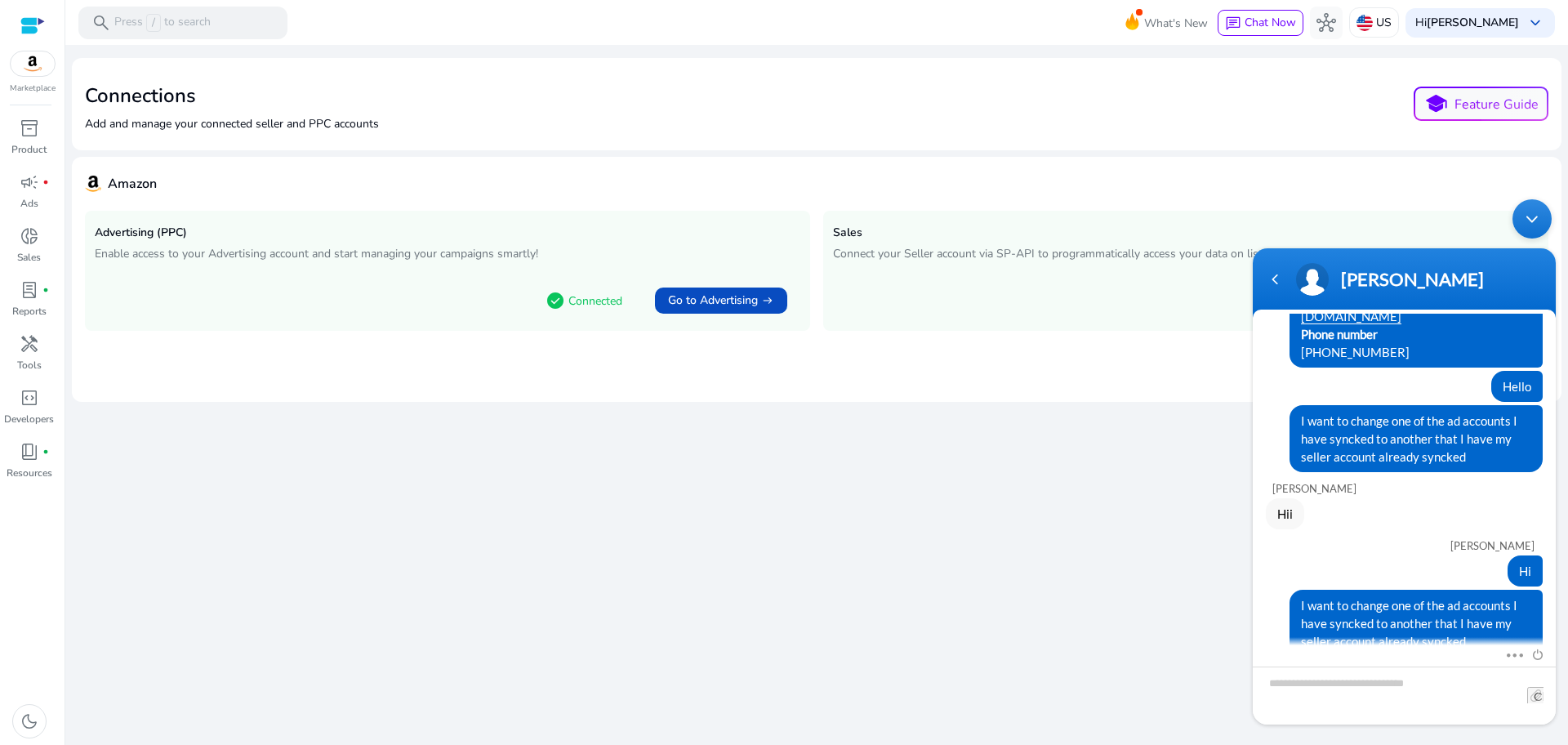
click at [1530, 212] on div "Minimize live chat window" at bounding box center [1532, 219] width 40 height 40
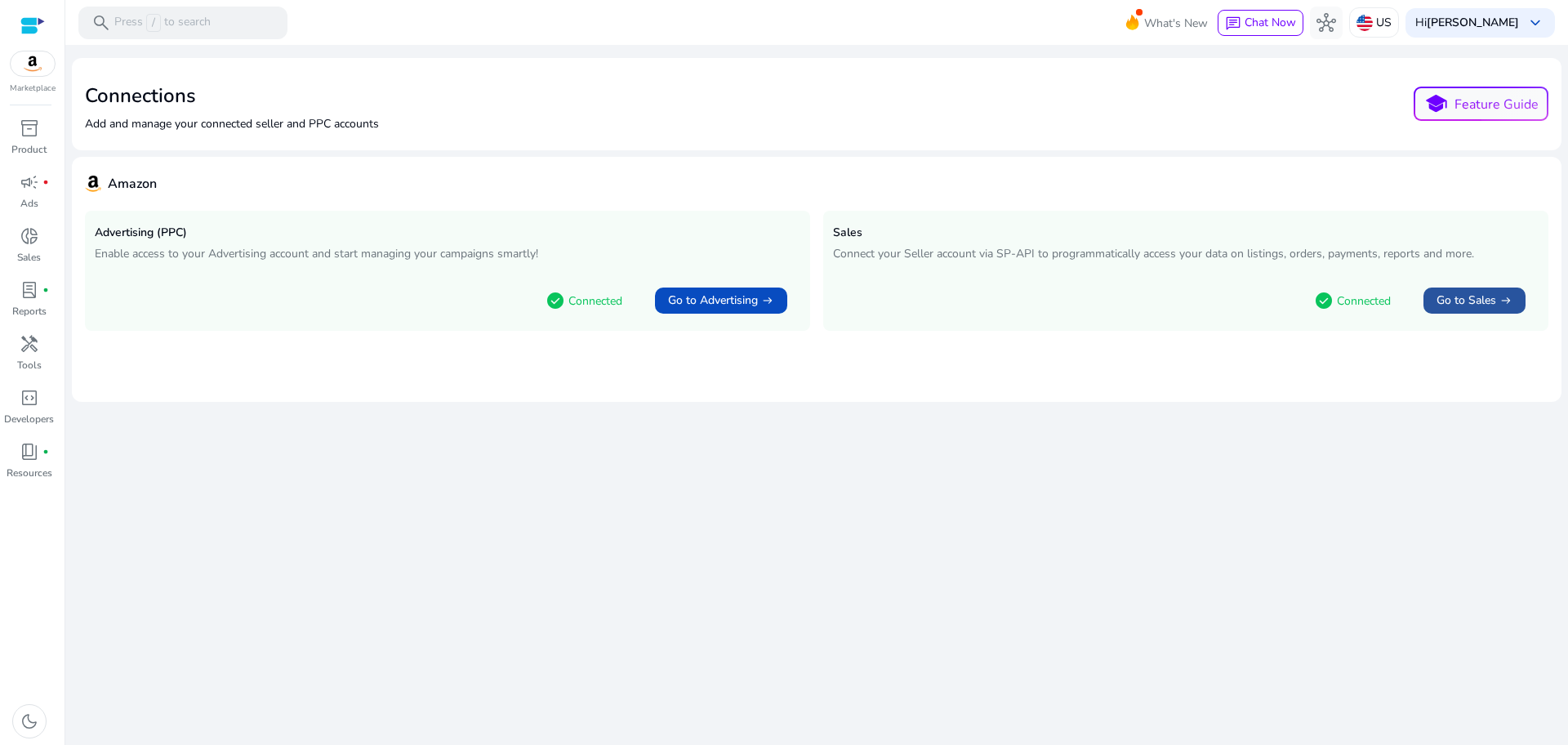
click at [1480, 306] on span "Go to Sales" at bounding box center [1467, 300] width 59 height 16
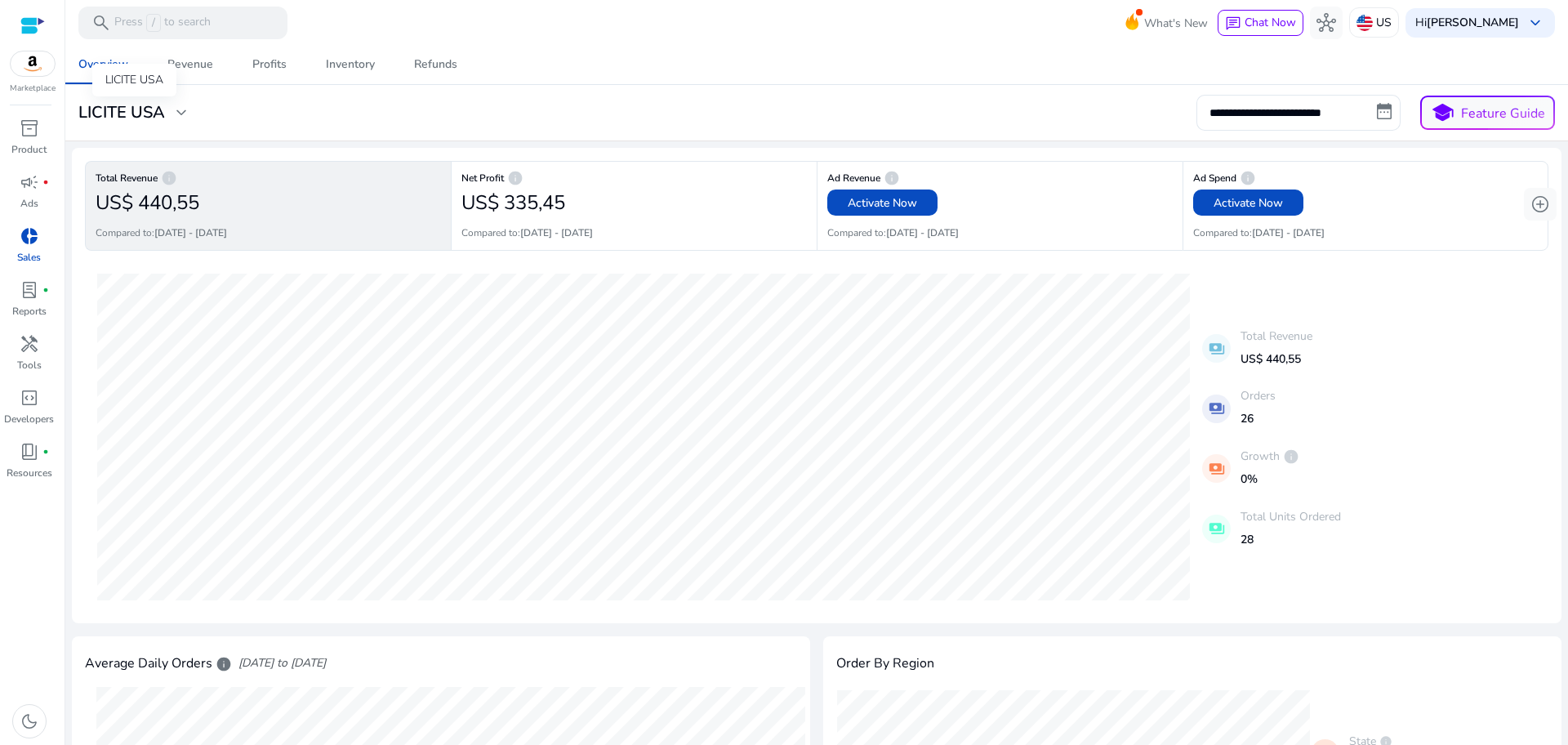
click at [171, 117] on div "LICITE USA expand_more" at bounding box center [135, 113] width 113 height 20
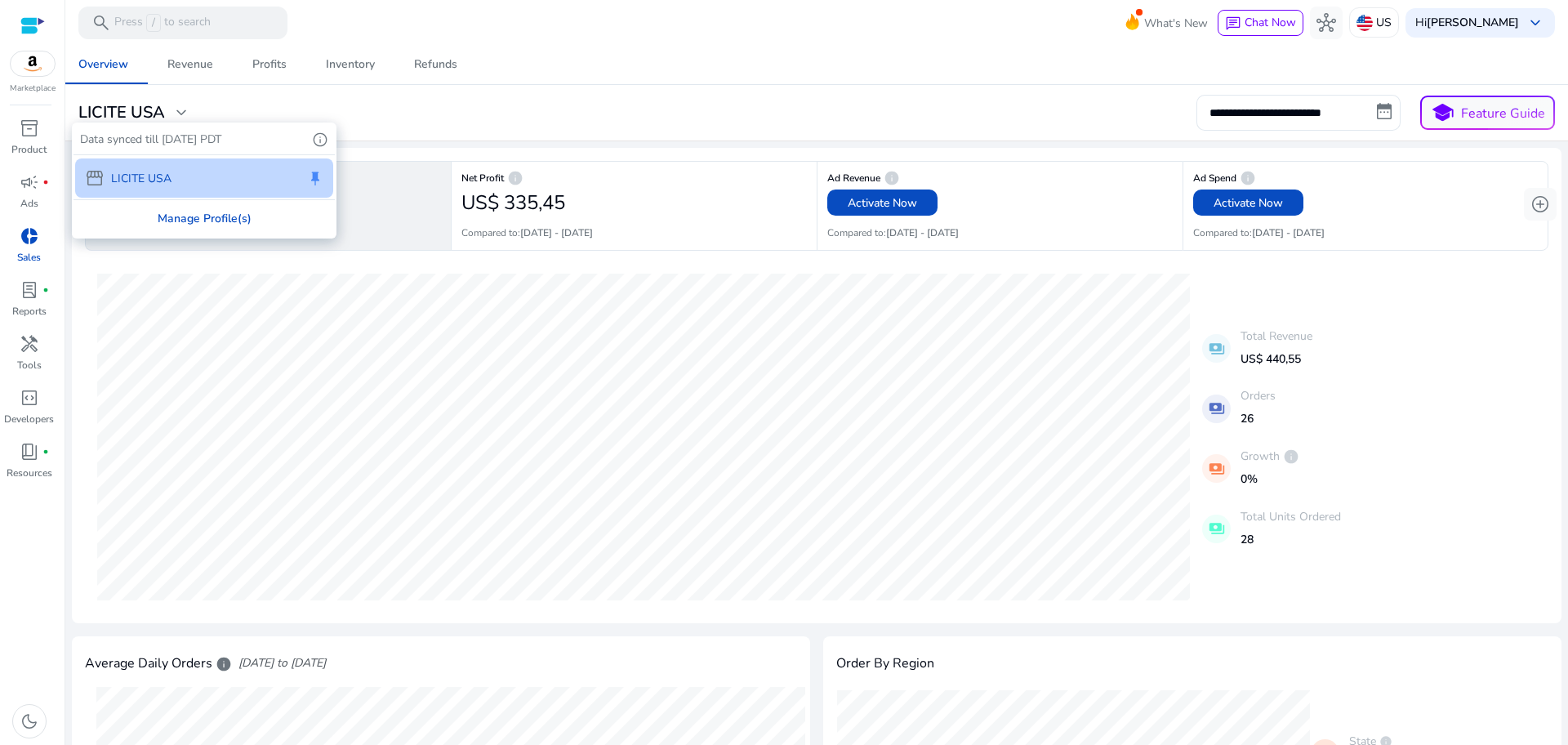
click at [229, 211] on div "Manage Profile(s)" at bounding box center [204, 218] width 261 height 37
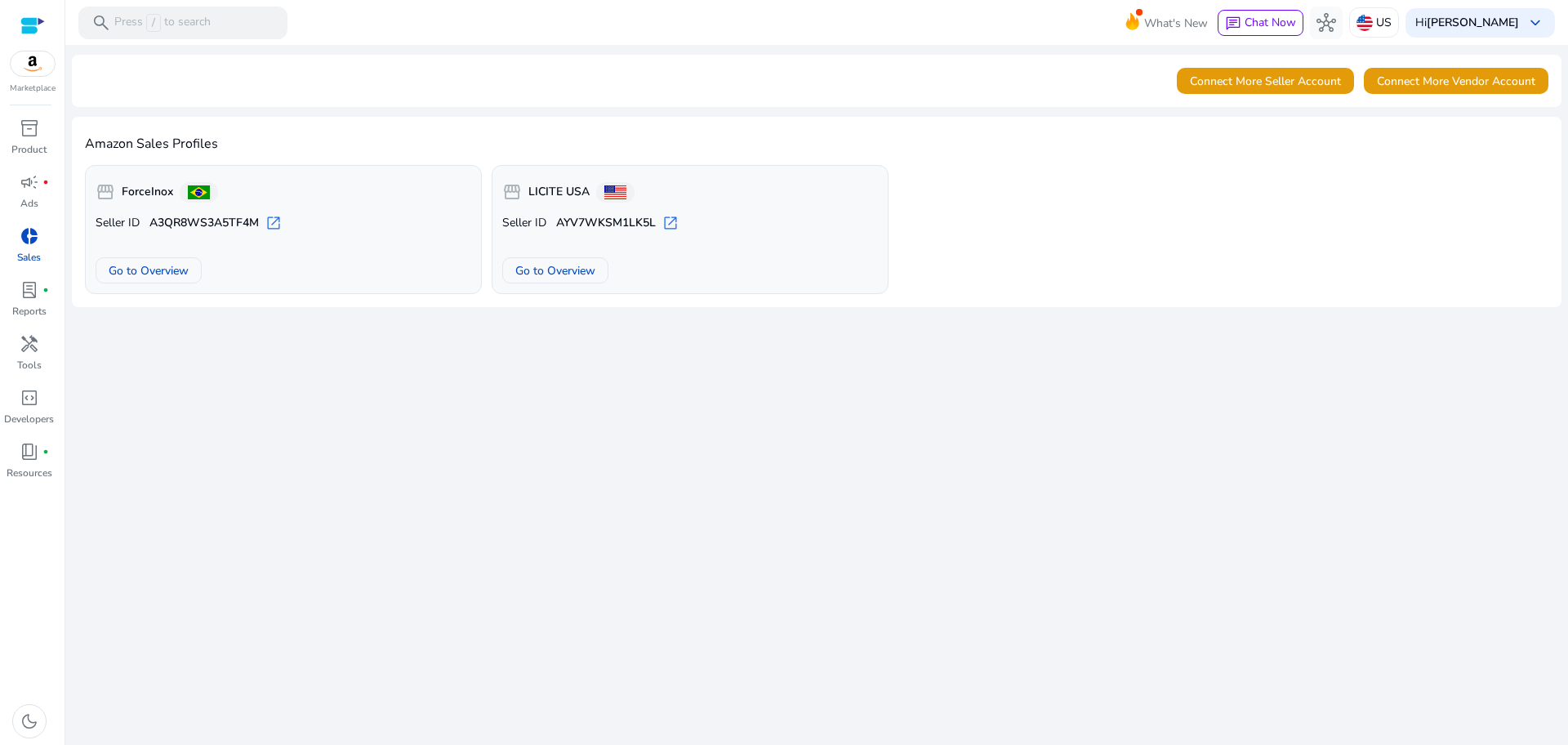
click at [672, 230] on span "open_in_new" at bounding box center [671, 223] width 16 height 16
drag, startPoint x: 501, startPoint y: 224, endPoint x: 664, endPoint y: 227, distance: 163.0
click at [664, 227] on div "storefront LICITE USA Seller ID AYV7WKSM1LK5L open_in_new Go to Overview" at bounding box center [689, 230] width 397 height 129
copy p "Seller ID AYV7WKSM1LK5L"
click at [1242, 20] on span "chat" at bounding box center [1233, 24] width 16 height 16
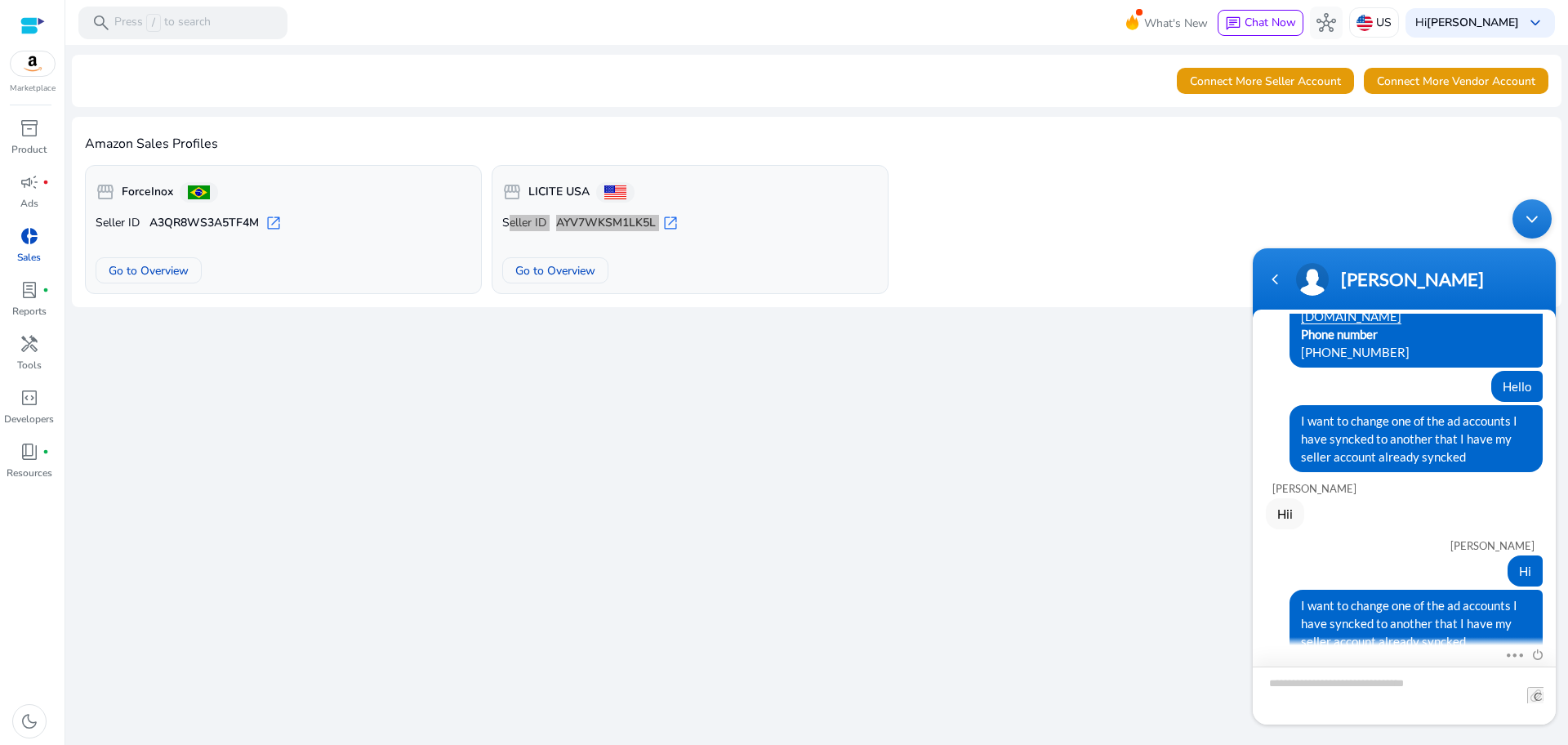
type textarea "**********"
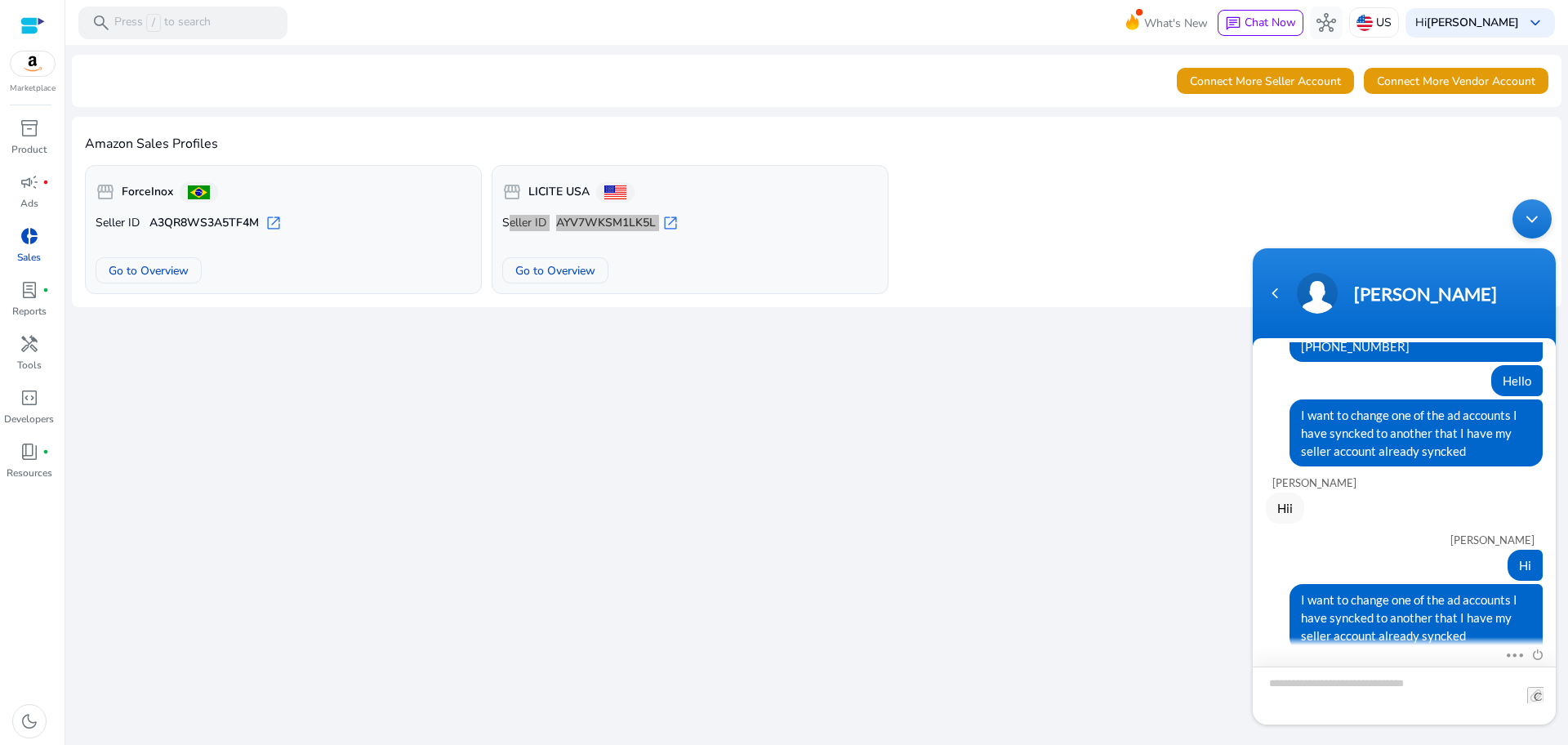
scroll to position [215, 0]
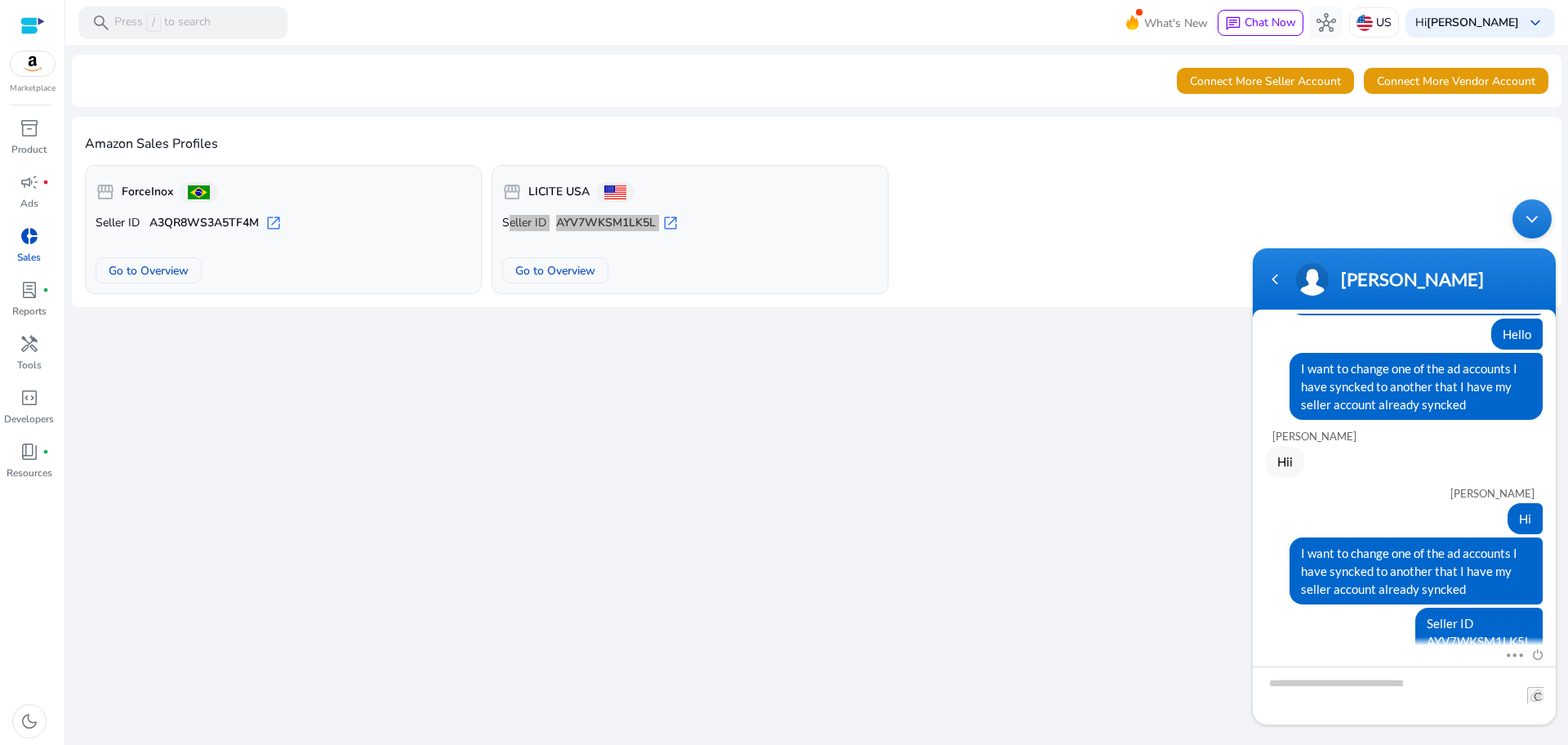
click at [1541, 226] on div "Minimize live chat window" at bounding box center [1532, 219] width 40 height 40
